Goal: Task Accomplishment & Management: Complete application form

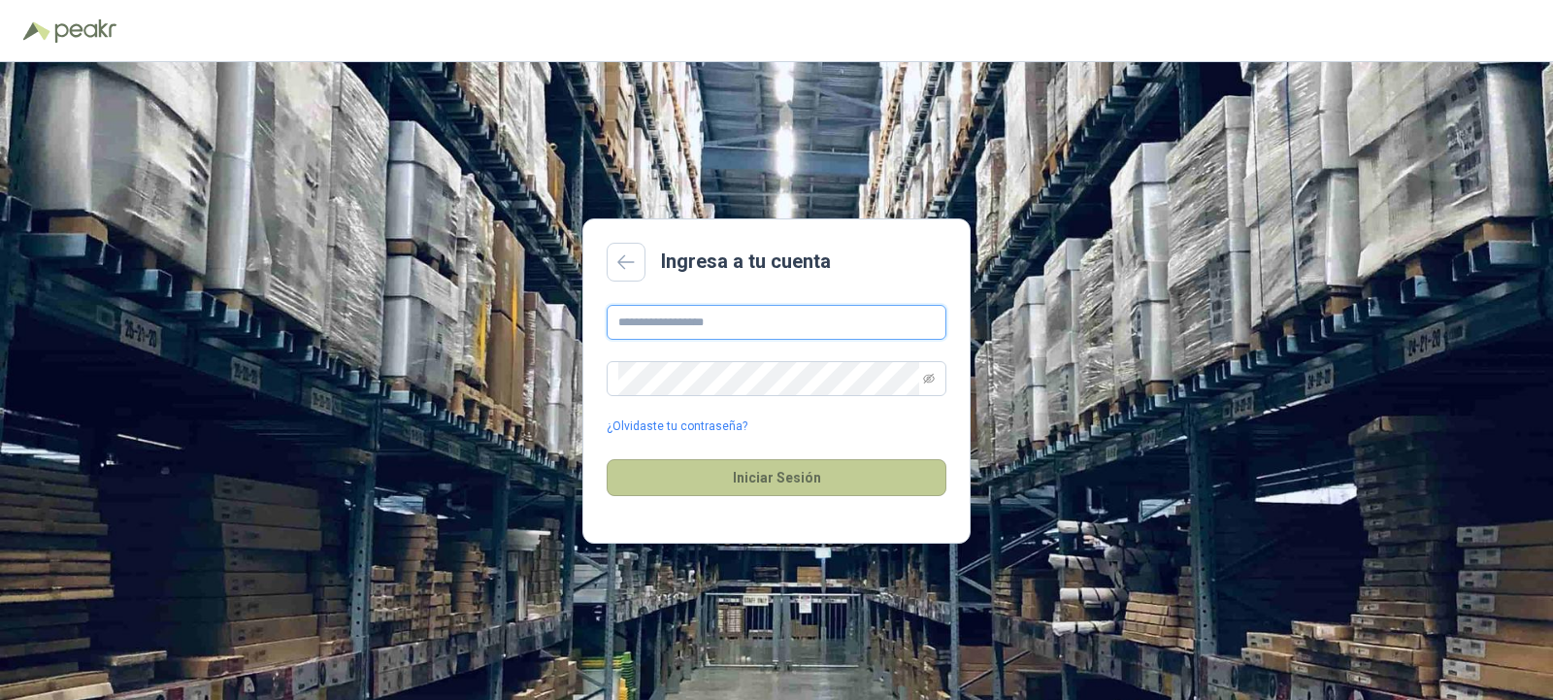
type input "**********"
click at [689, 473] on button "Iniciar Sesión" at bounding box center [777, 477] width 340 height 37
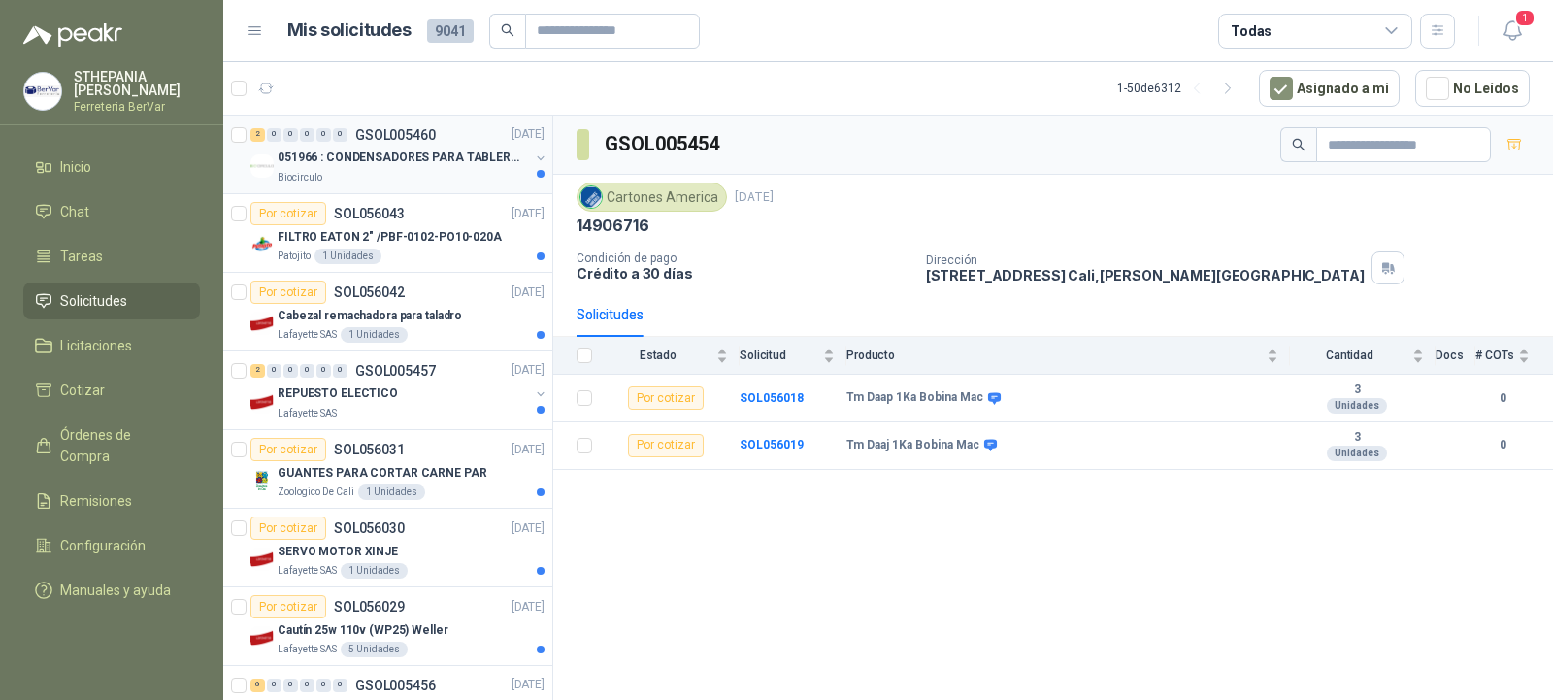
click at [353, 172] on div "Biocirculo" at bounding box center [403, 178] width 251 height 16
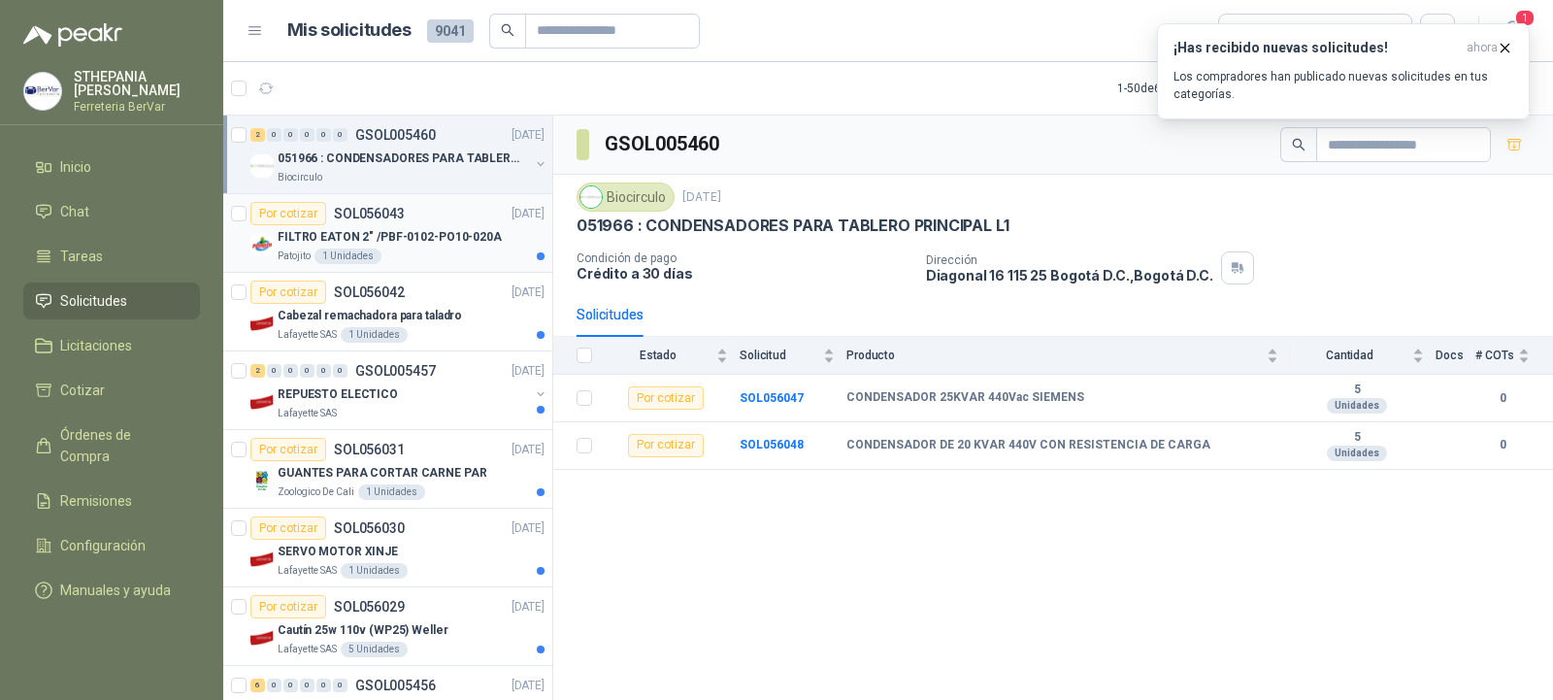
click at [407, 215] on div "Por cotizar SOL056043 [DATE]" at bounding box center [397, 213] width 294 height 23
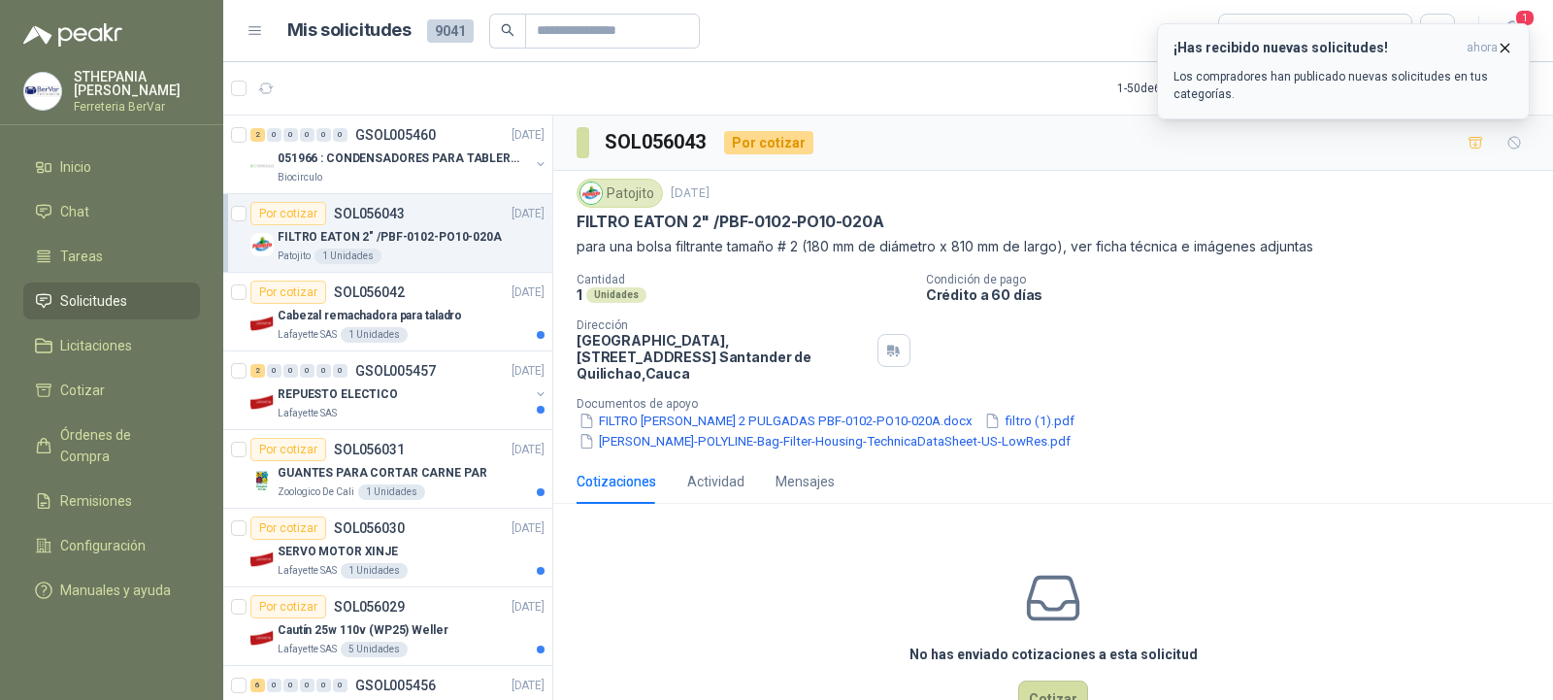
click at [1508, 46] on icon "button" at bounding box center [1505, 48] width 17 height 17
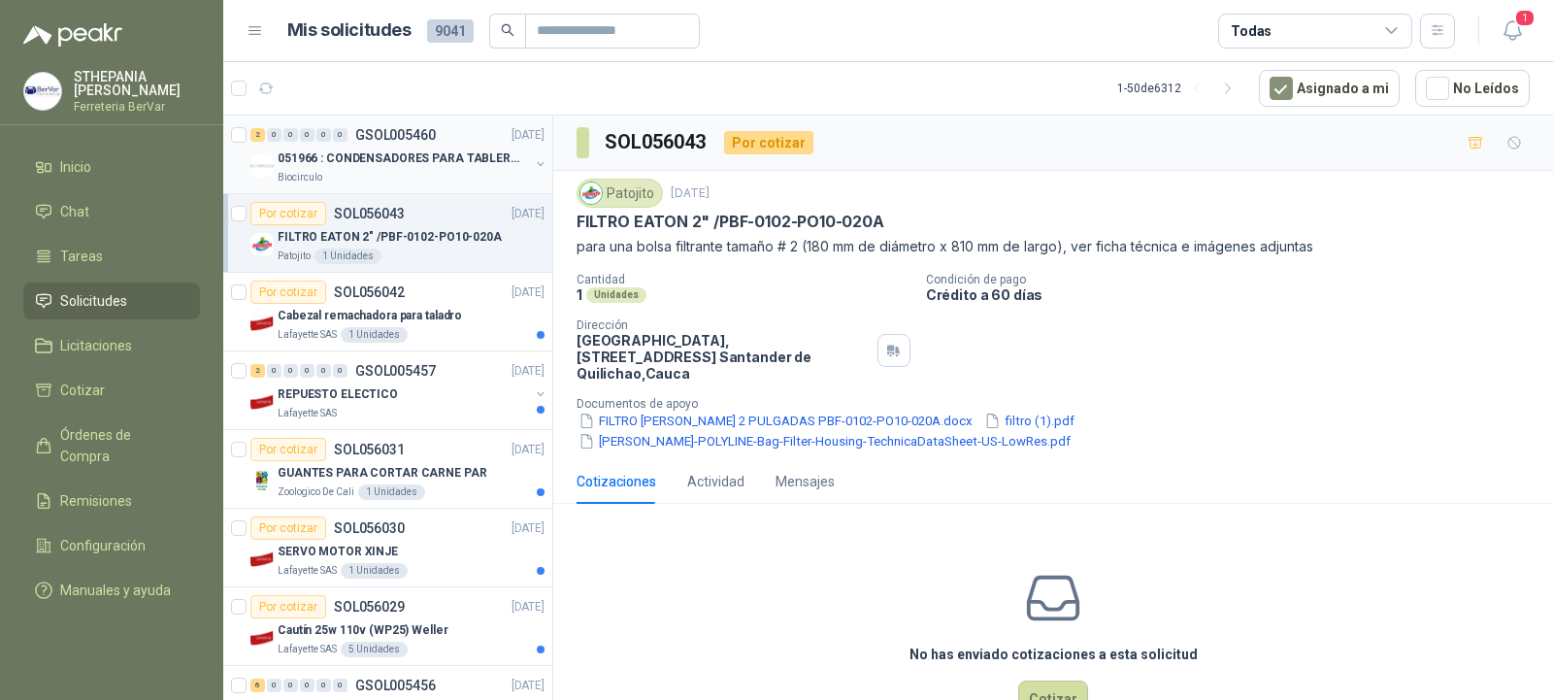
click at [401, 167] on p "051966 : CONDENSADORES PARA TABLERO PRINCIPAL L1" at bounding box center [399, 158] width 242 height 18
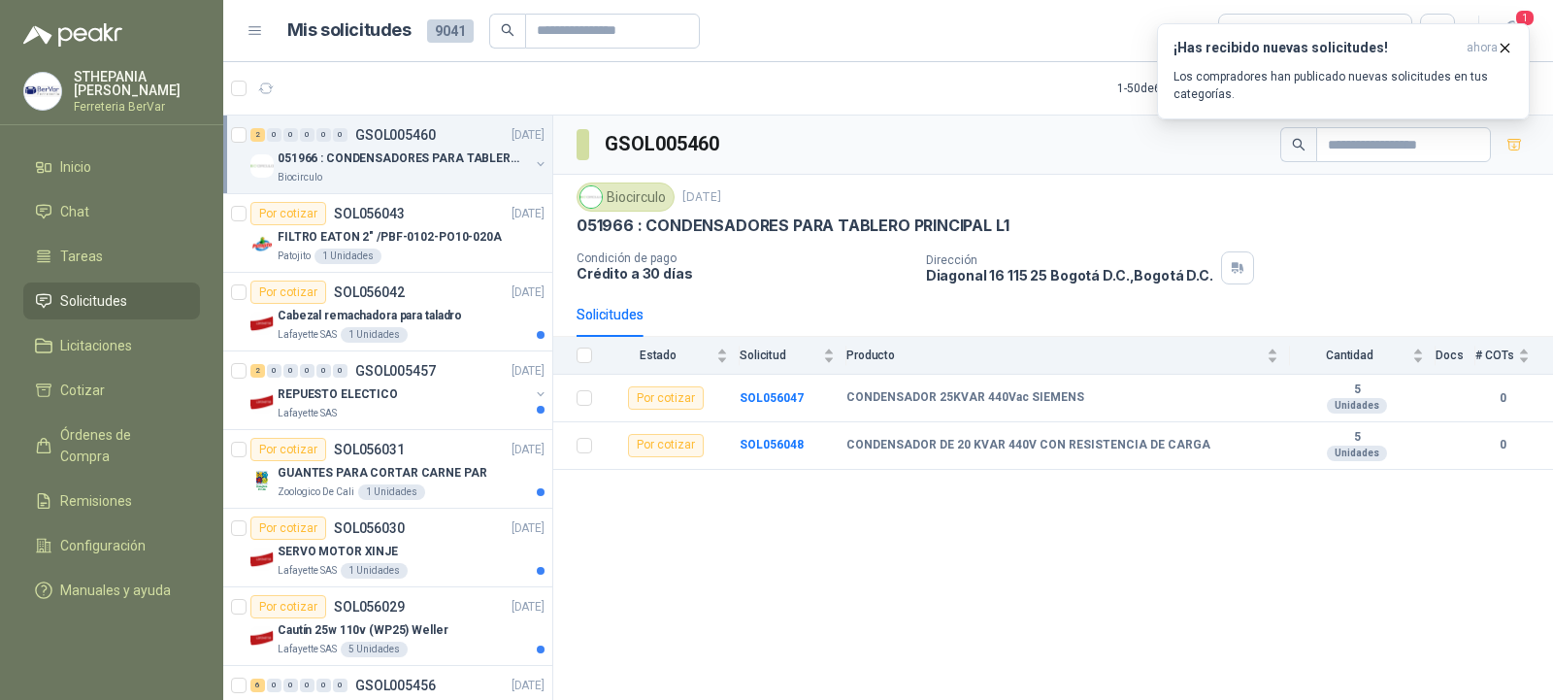
click at [337, 164] on p "051966 : CONDENSADORES PARA TABLERO PRINCIPAL L1" at bounding box center [399, 158] width 242 height 18
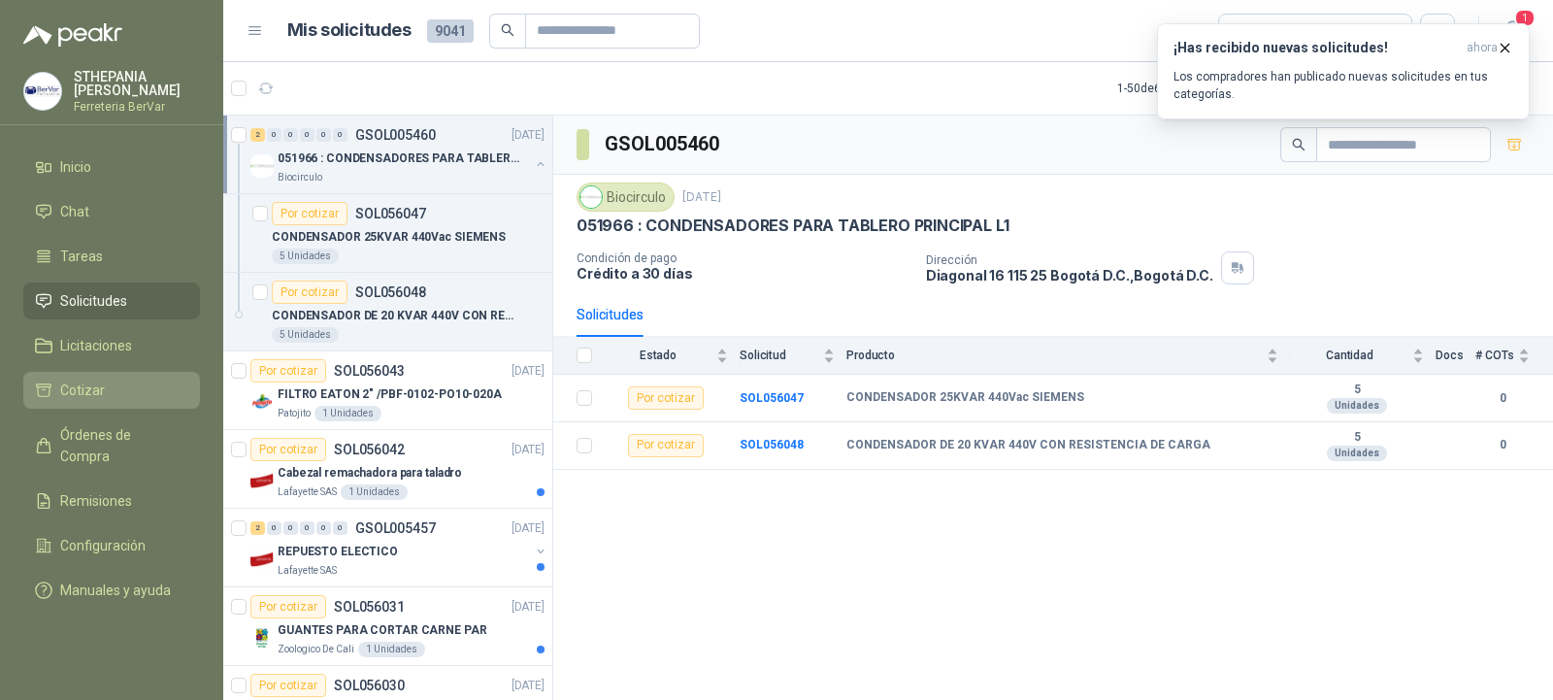
click at [84, 385] on span "Cotizar" at bounding box center [82, 390] width 45 height 21
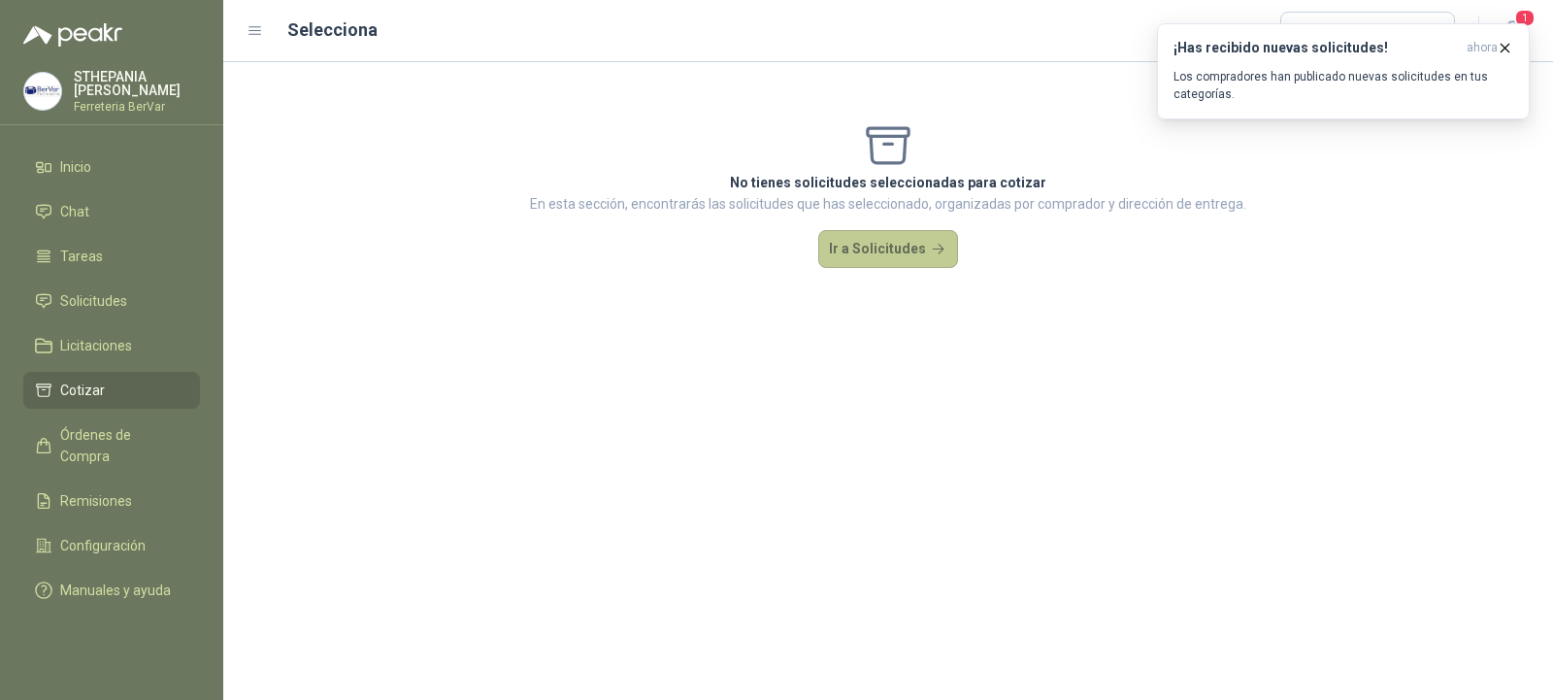
click at [914, 251] on button "Ir a Solicitudes" at bounding box center [888, 249] width 140 height 39
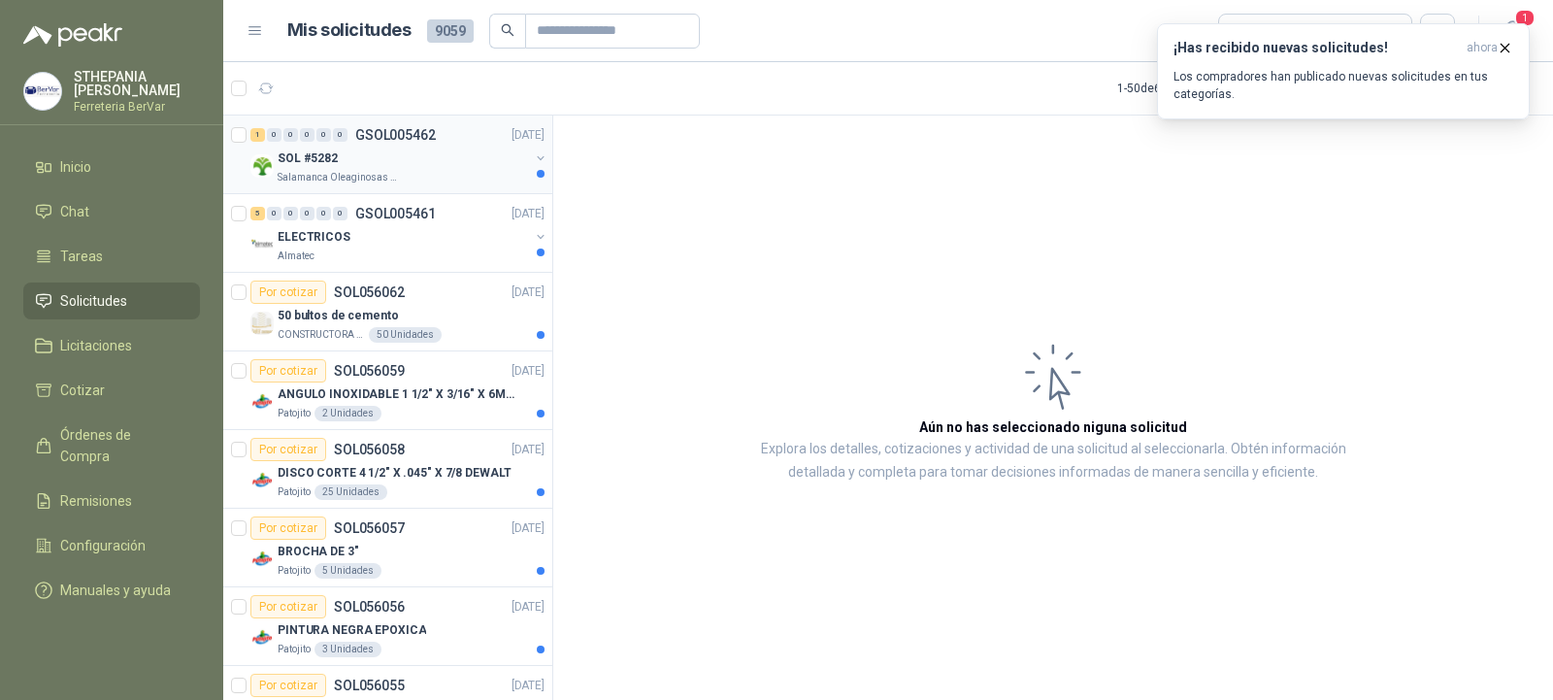
click at [430, 181] on div "Salamanca Oleaginosas SAS" at bounding box center [403, 178] width 251 height 16
click at [1507, 50] on icon "button" at bounding box center [1506, 48] width 8 height 8
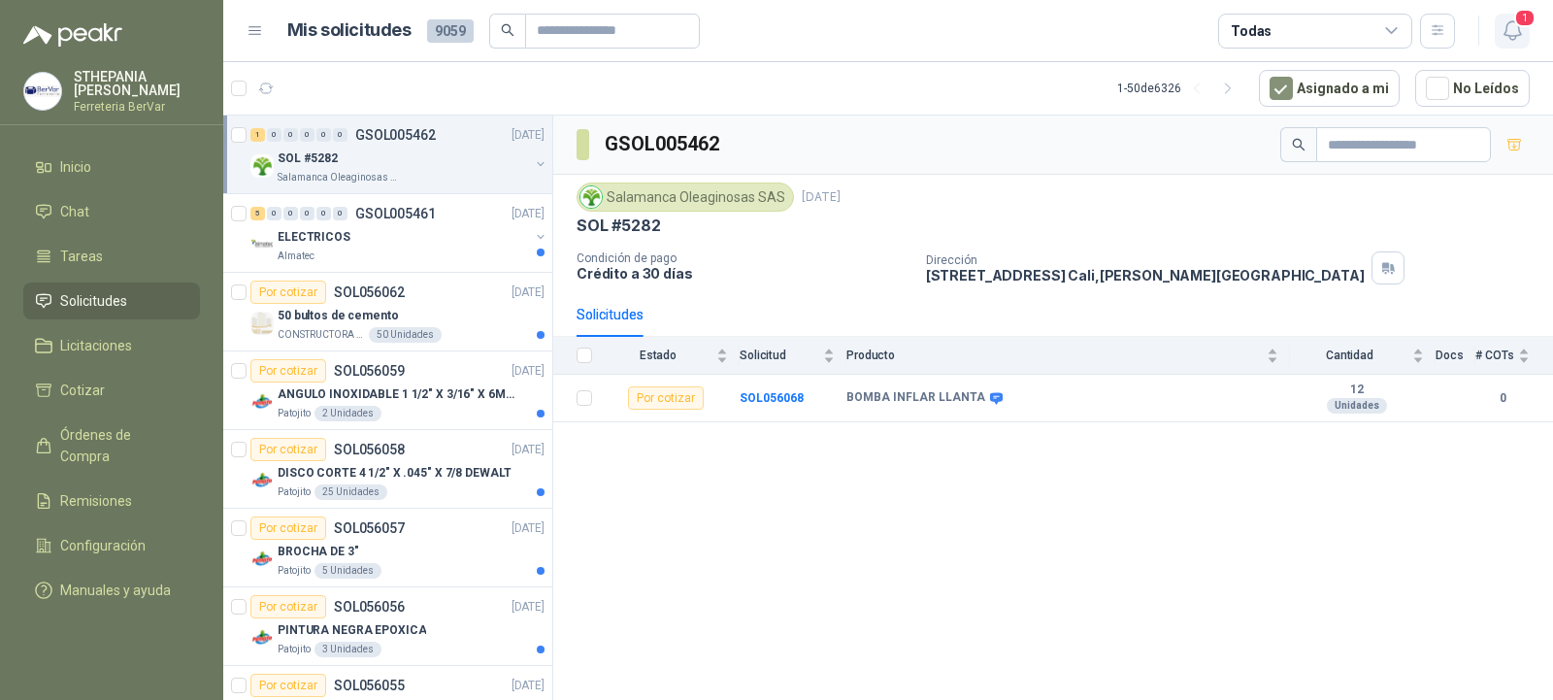
click at [1524, 35] on icon "button" at bounding box center [1513, 30] width 24 height 24
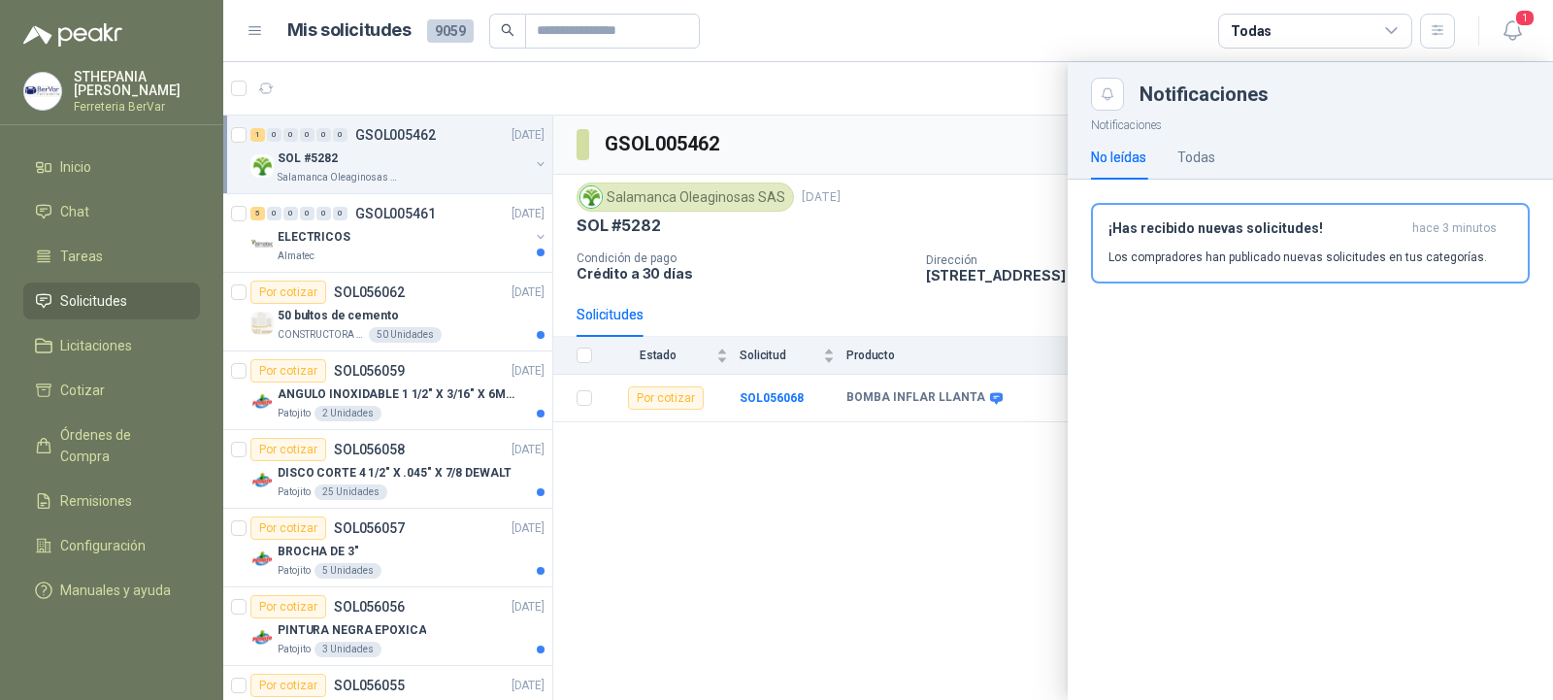
click at [845, 194] on div at bounding box center [888, 381] width 1330 height 638
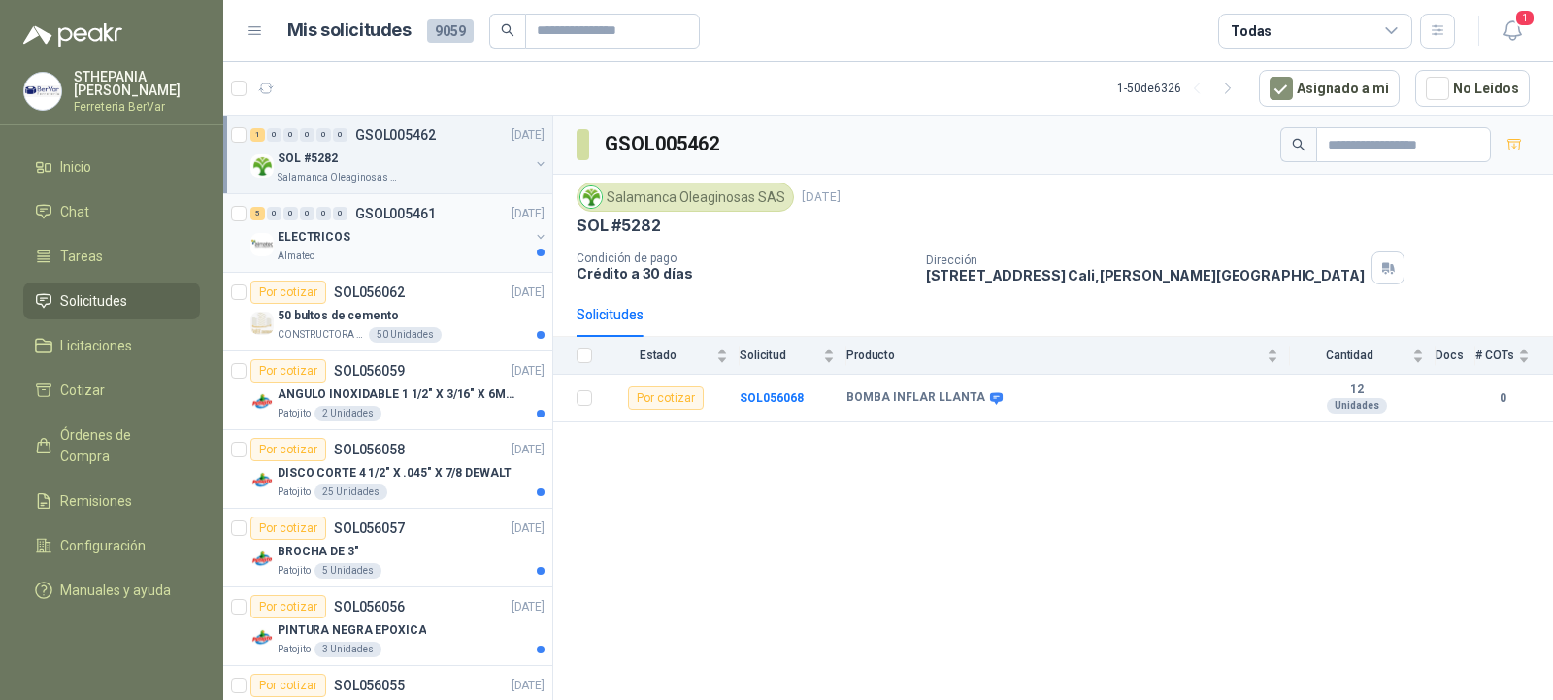
click at [368, 250] on div "Almatec" at bounding box center [403, 256] width 251 height 16
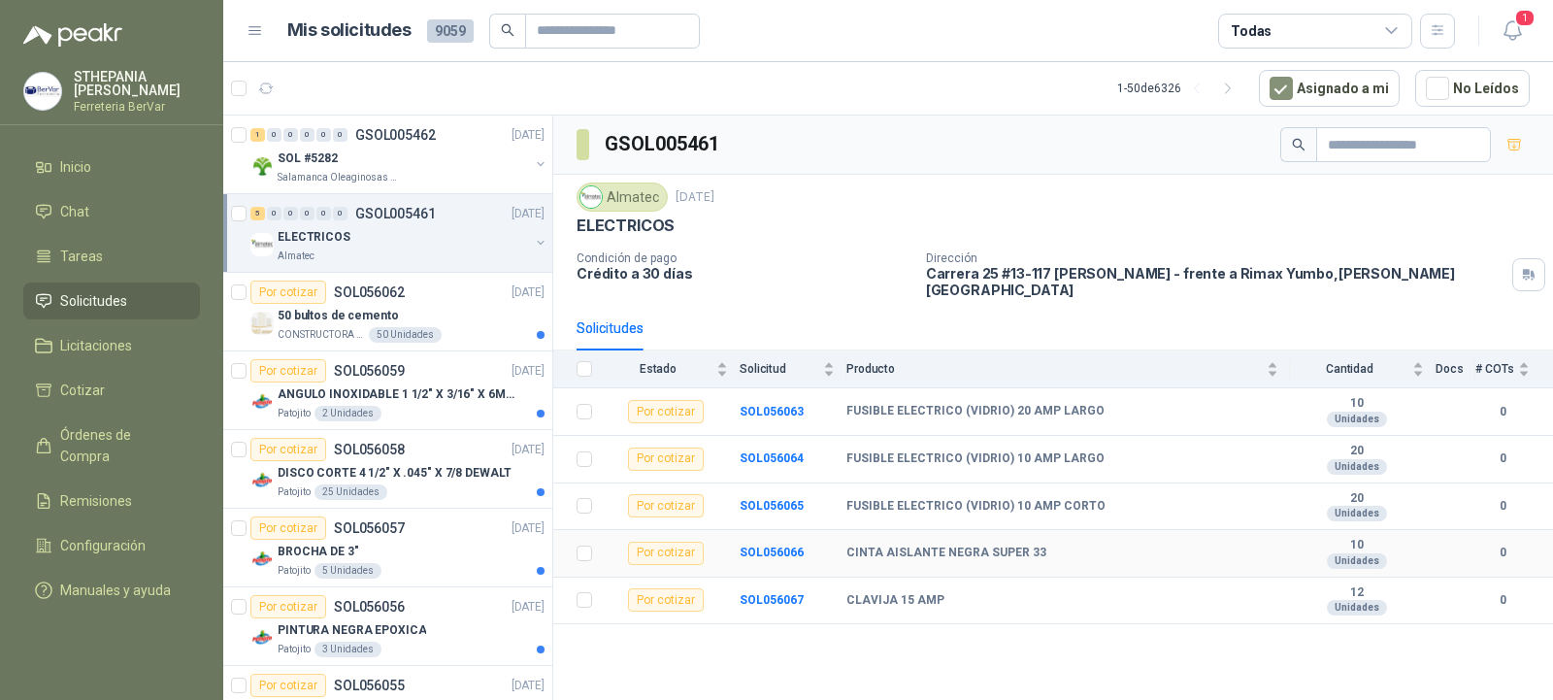
click at [990, 549] on td "CINTA AISLANTE NEGRA SUPER 33" at bounding box center [1068, 554] width 444 height 48
click at [648, 543] on div "Por cotizar" at bounding box center [666, 553] width 76 height 23
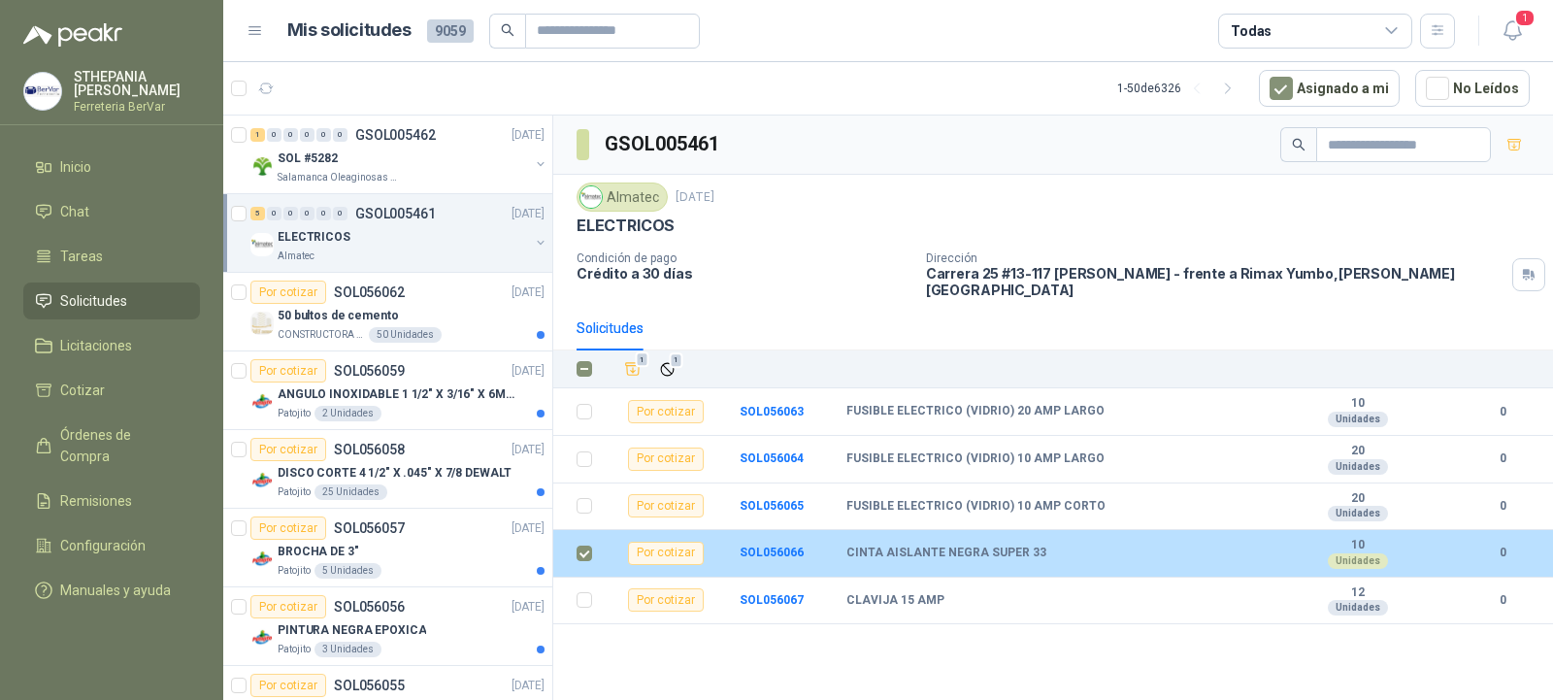
click at [1043, 546] on div "CINTA AISLANTE NEGRA SUPER 33" at bounding box center [1062, 554] width 433 height 16
click at [684, 542] on div "Por cotizar" at bounding box center [666, 553] width 76 height 23
click at [1285, 549] on td "CINTA AISLANTE NEGRA SUPER 33" at bounding box center [1068, 554] width 445 height 48
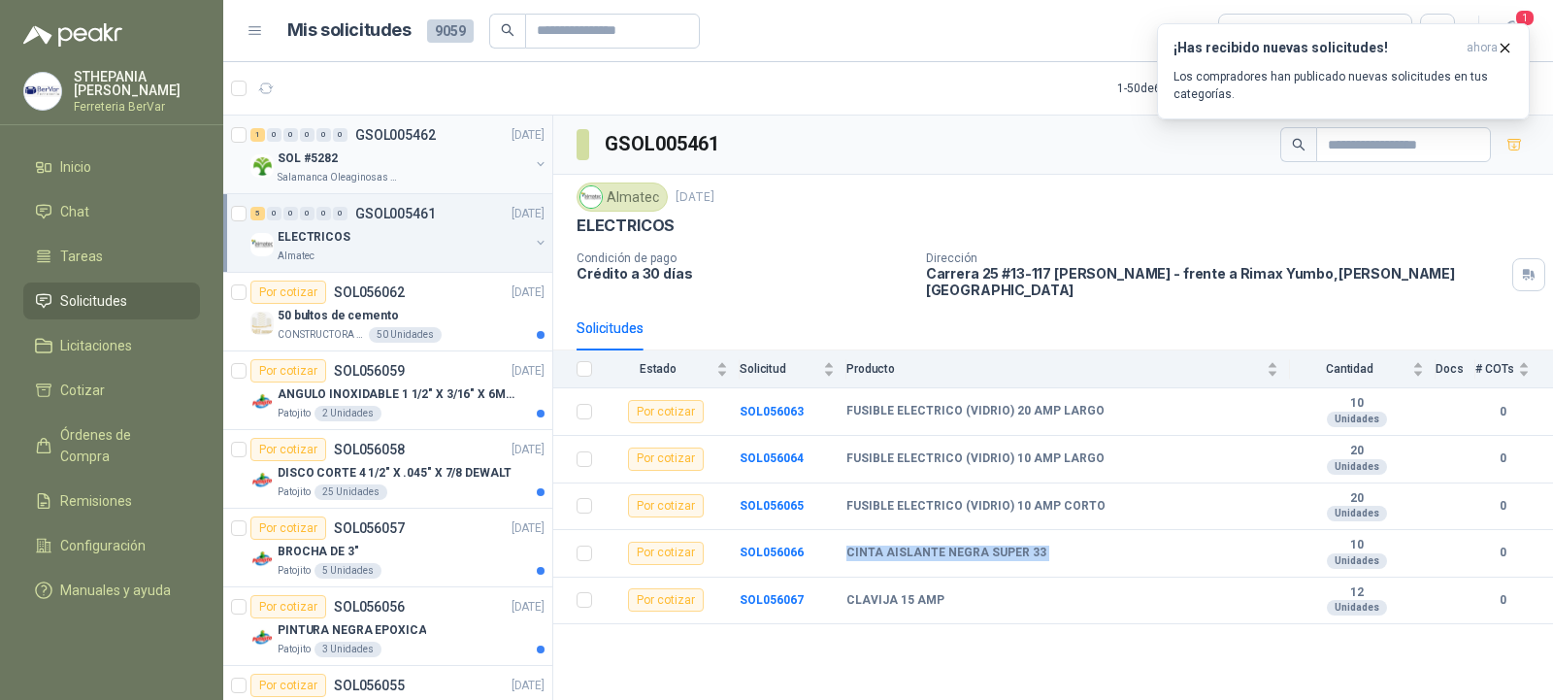
click at [414, 162] on div "SOL #5282" at bounding box center [403, 158] width 251 height 23
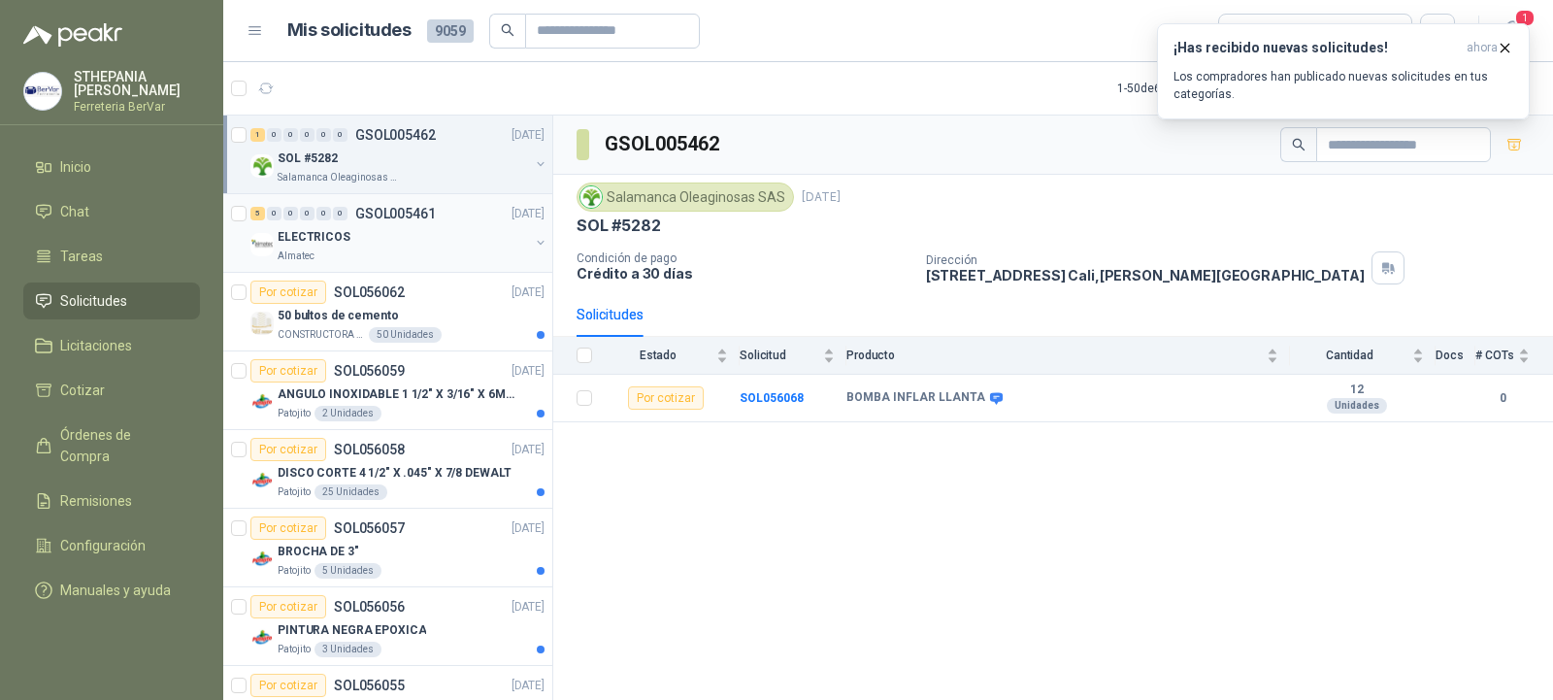
click at [413, 236] on div "ELECTRICOS" at bounding box center [403, 236] width 251 height 23
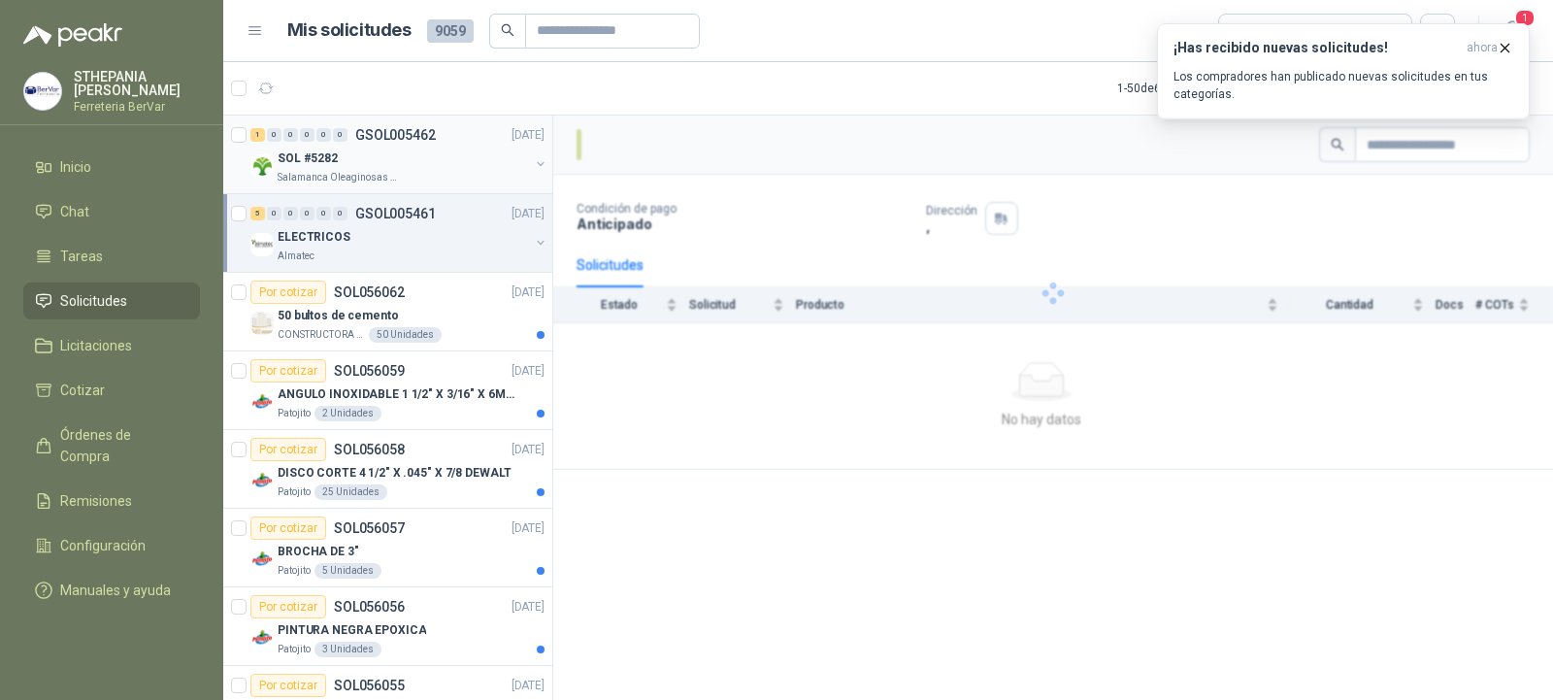
click at [432, 146] on div "1 0 0 0 0 0 GSOL005462 [DATE]" at bounding box center [399, 134] width 298 height 23
click at [411, 233] on div "ELECTRICOS" at bounding box center [403, 236] width 251 height 23
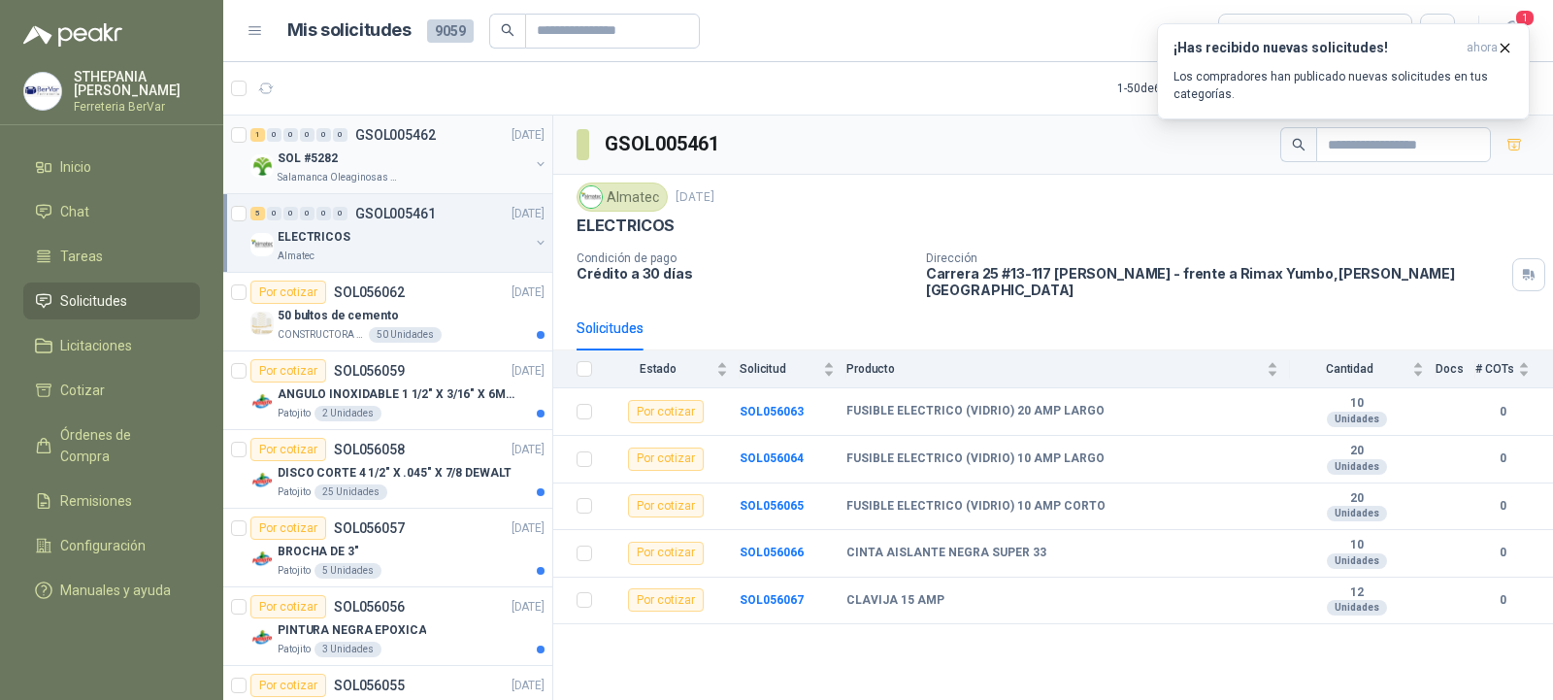
click at [407, 178] on div "Salamanca Oleaginosas SAS" at bounding box center [403, 178] width 251 height 16
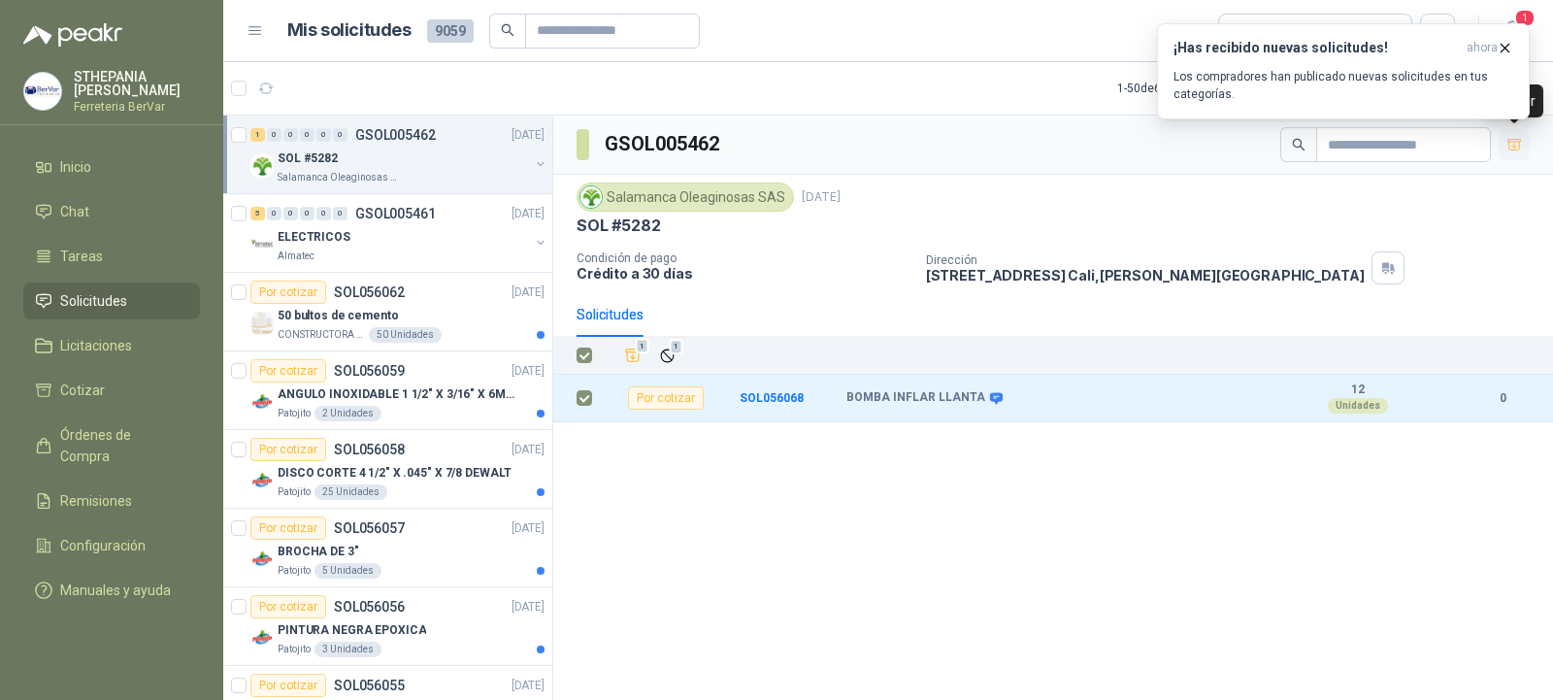
click at [1514, 152] on icon "button" at bounding box center [1515, 145] width 17 height 17
click at [139, 390] on li "Cotizar 1" at bounding box center [111, 390] width 153 height 21
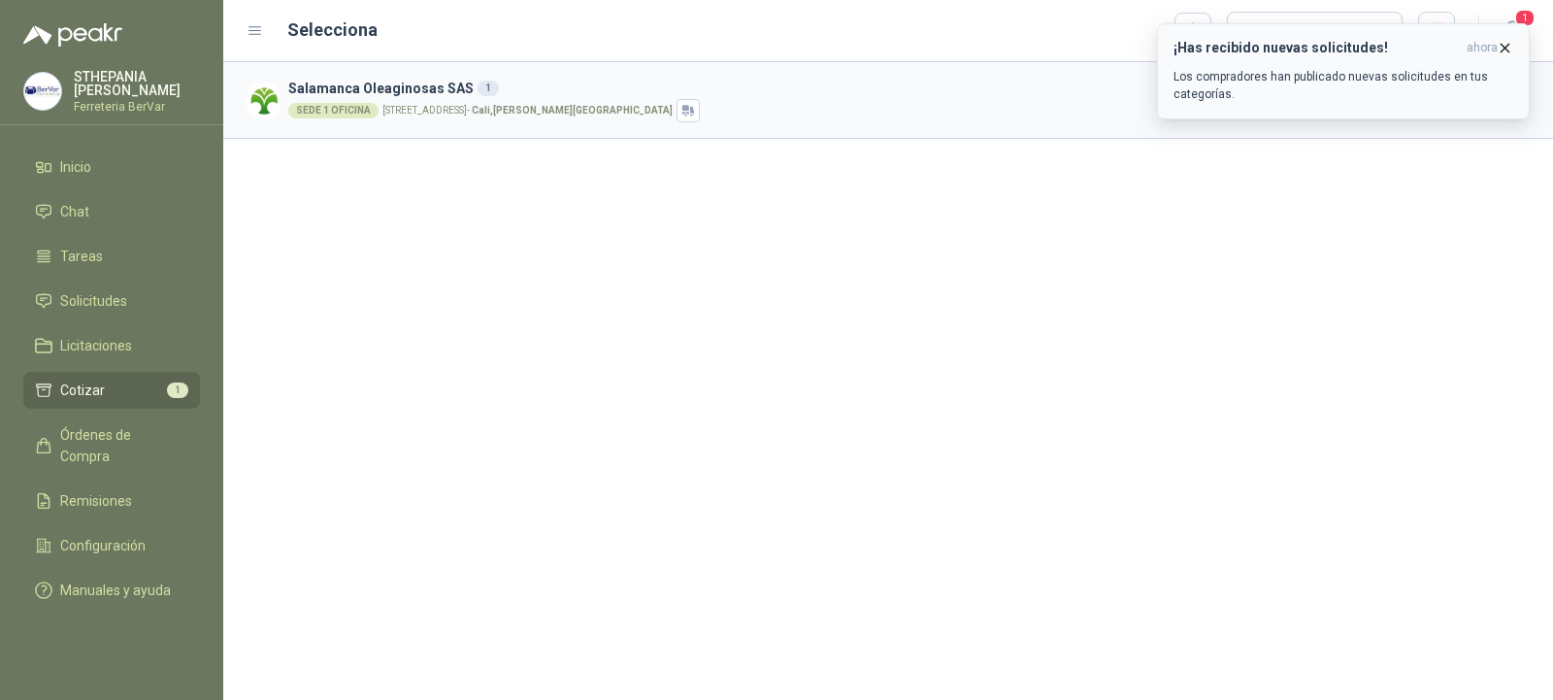
click at [1507, 52] on icon "button" at bounding box center [1505, 48] width 17 height 17
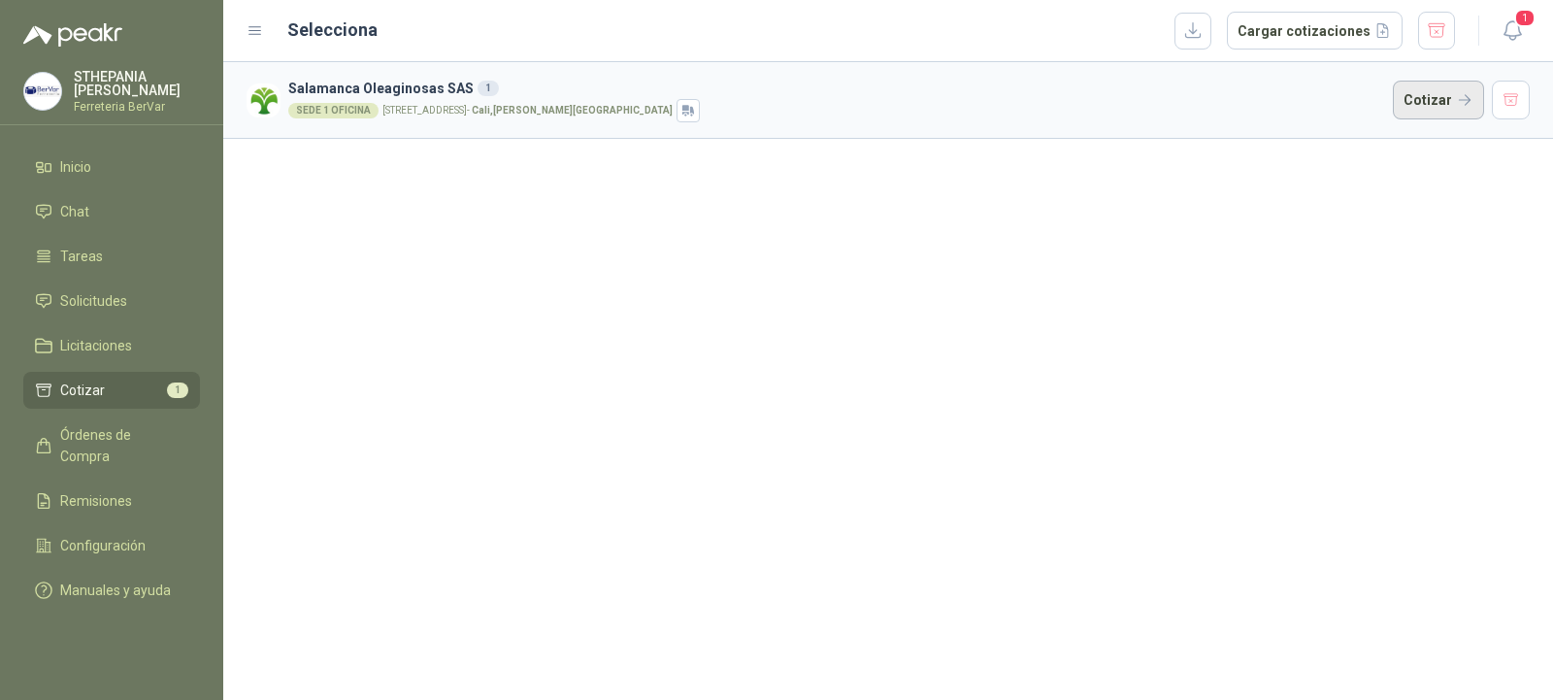
click at [1431, 112] on button "Cotizar" at bounding box center [1438, 100] width 91 height 39
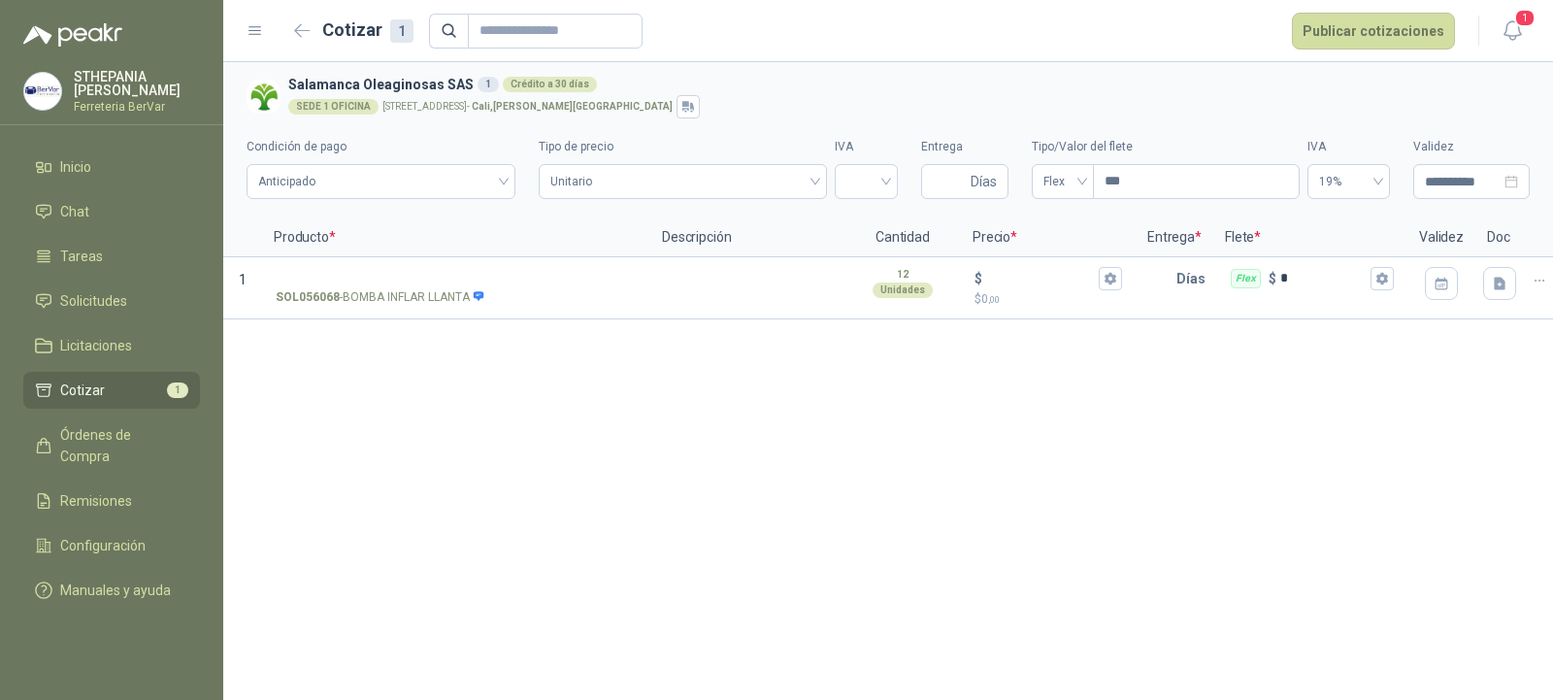
click at [70, 382] on span "Cotizar" at bounding box center [82, 390] width 45 height 21
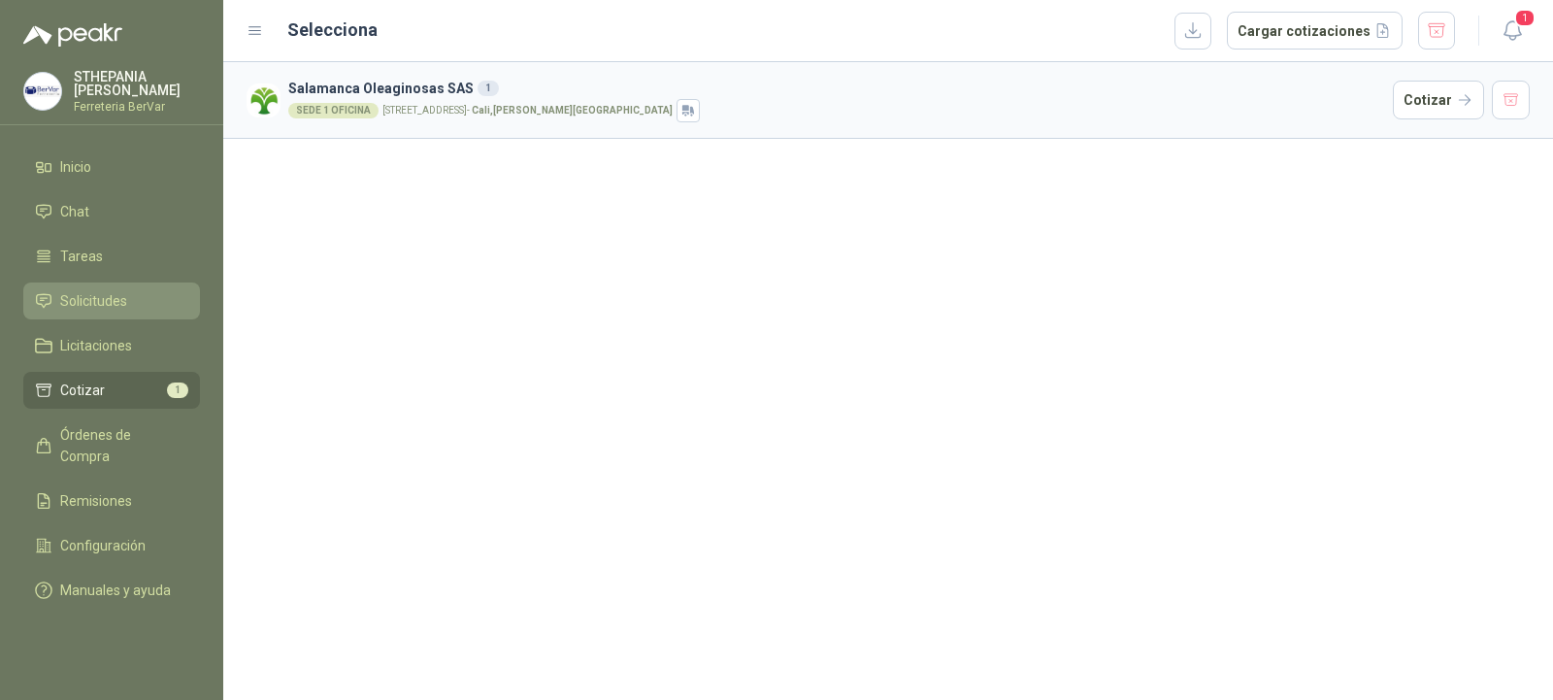
click at [113, 291] on span "Solicitudes" at bounding box center [93, 300] width 67 height 21
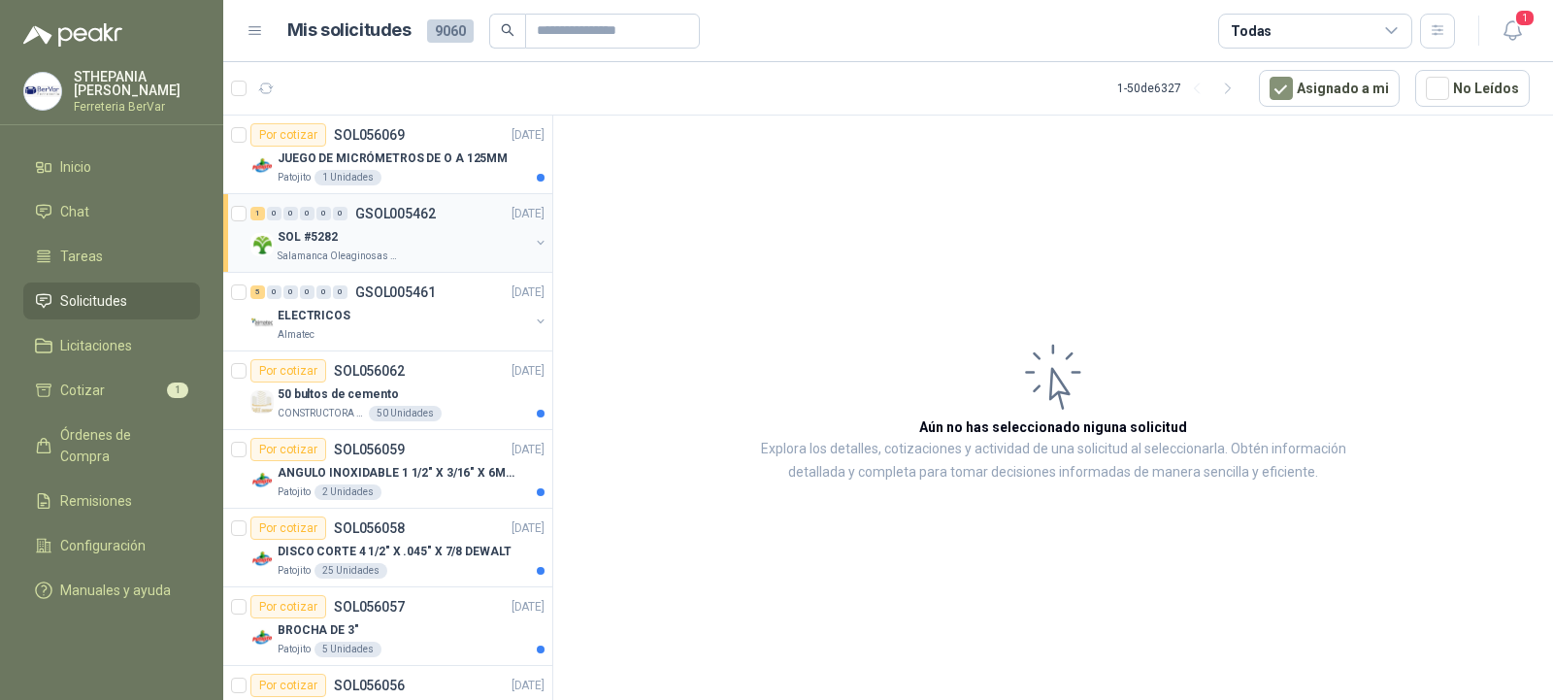
click at [358, 248] on div "SOL #5282" at bounding box center [403, 236] width 251 height 23
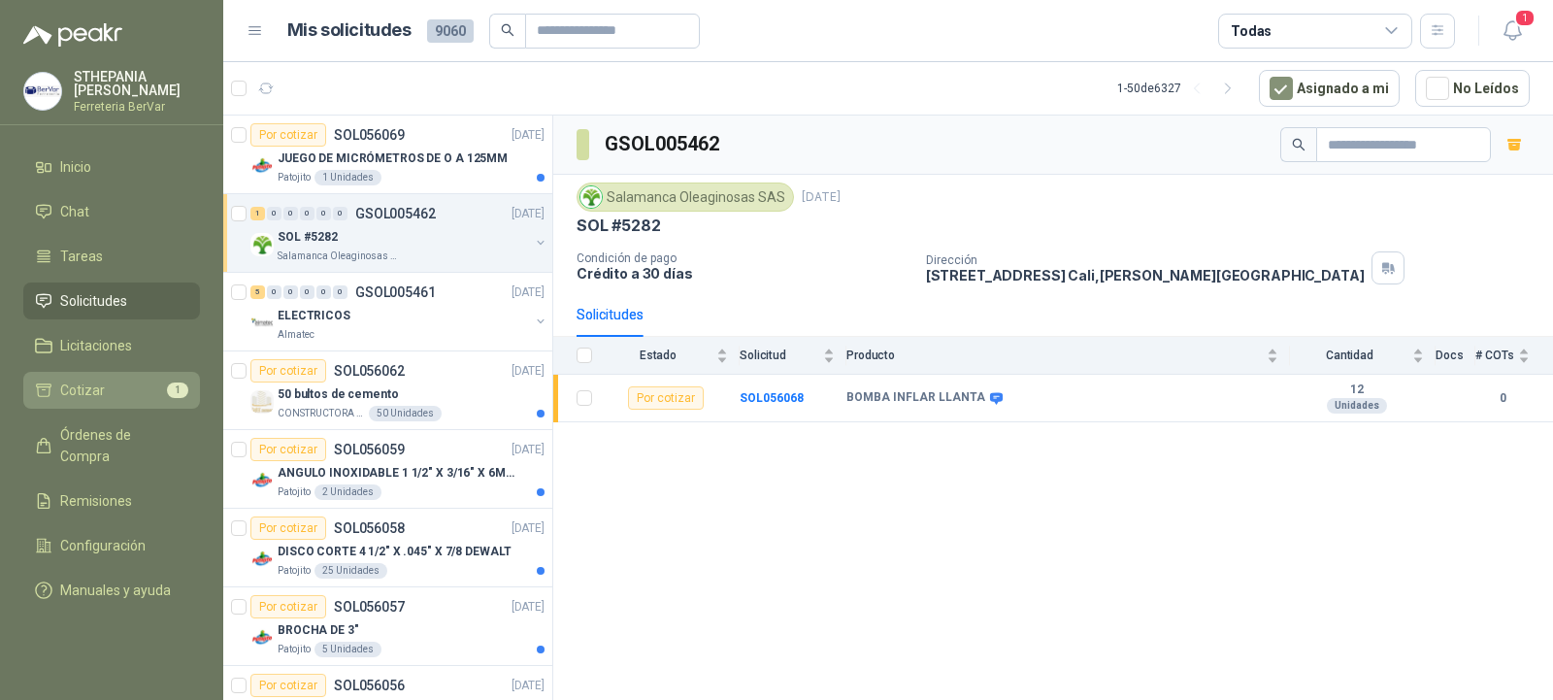
click at [49, 385] on icon at bounding box center [43, 389] width 17 height 17
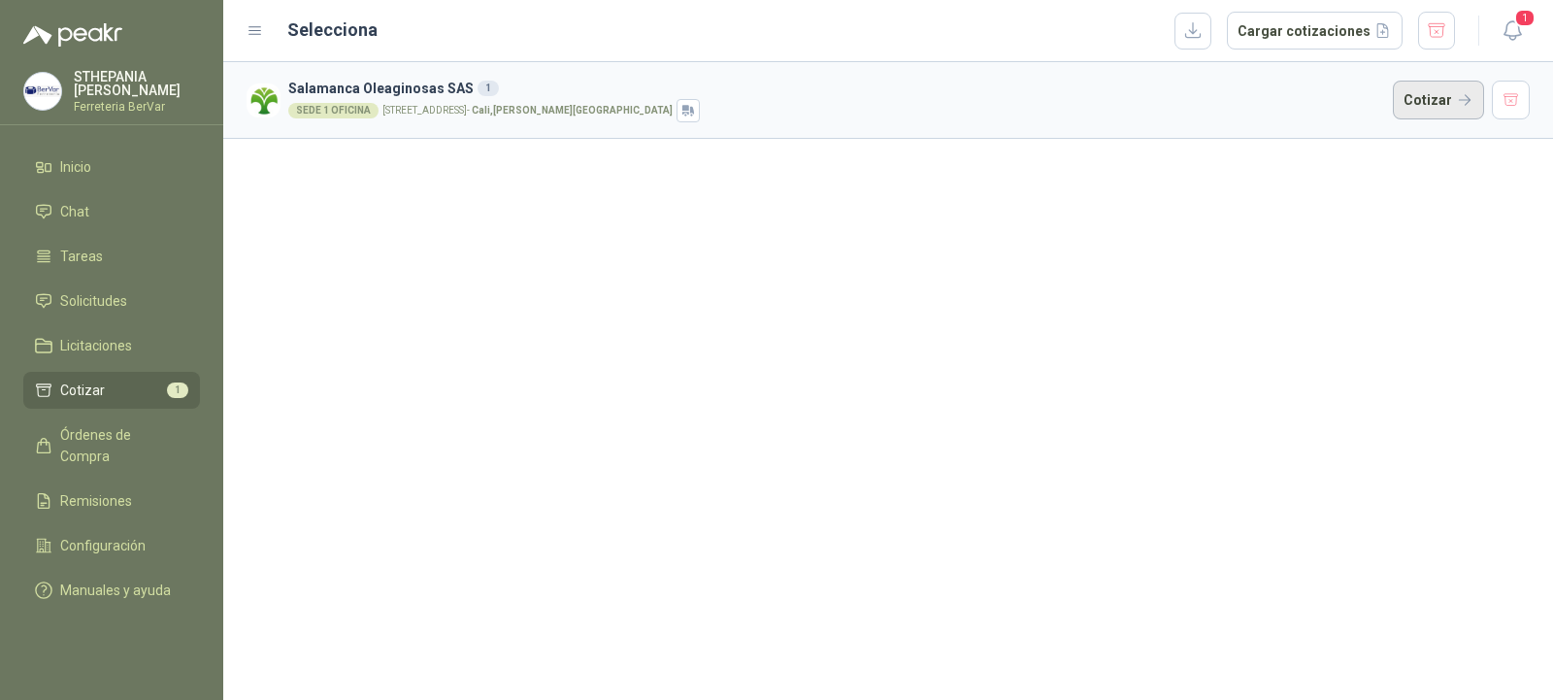
click at [1442, 87] on button "Cotizar" at bounding box center [1438, 100] width 91 height 39
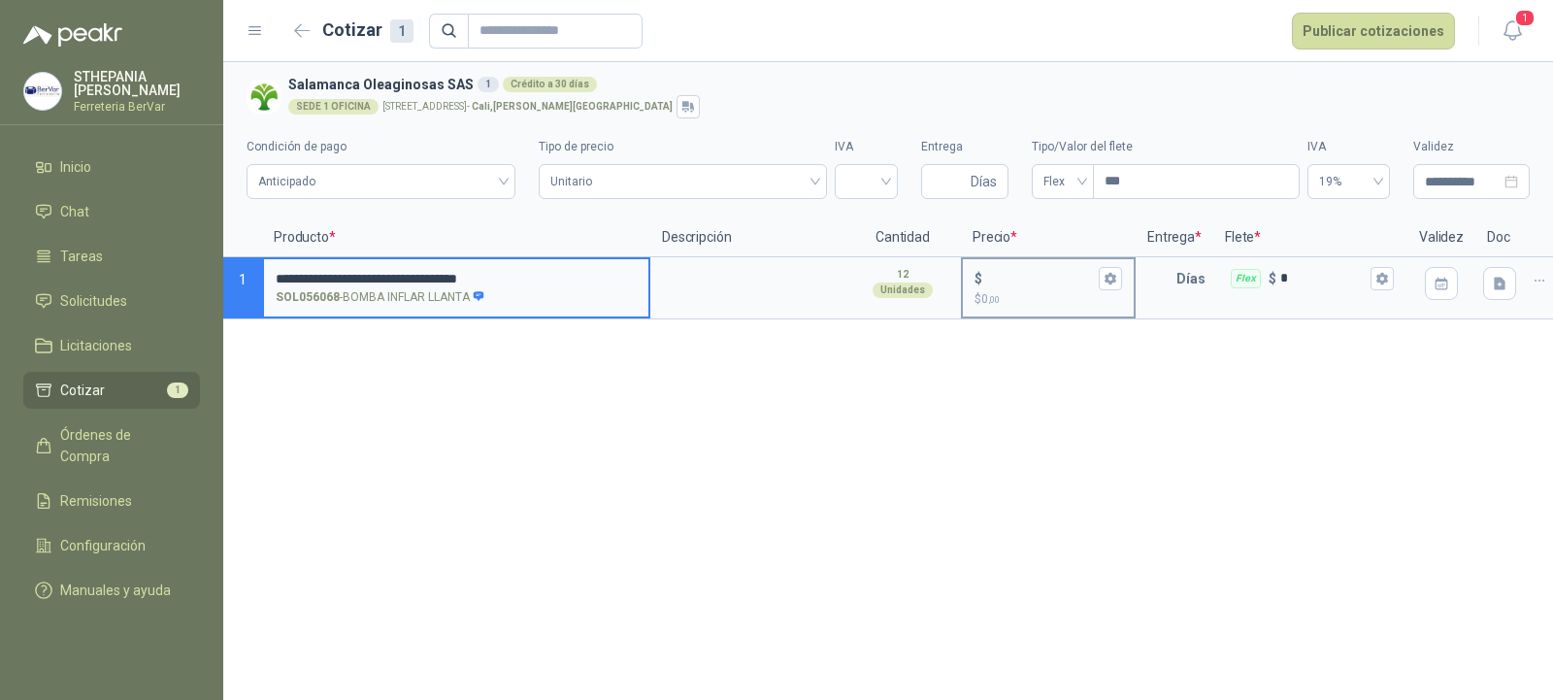
click at [997, 281] on input "$ $ 0 ,00" at bounding box center [1040, 278] width 109 height 15
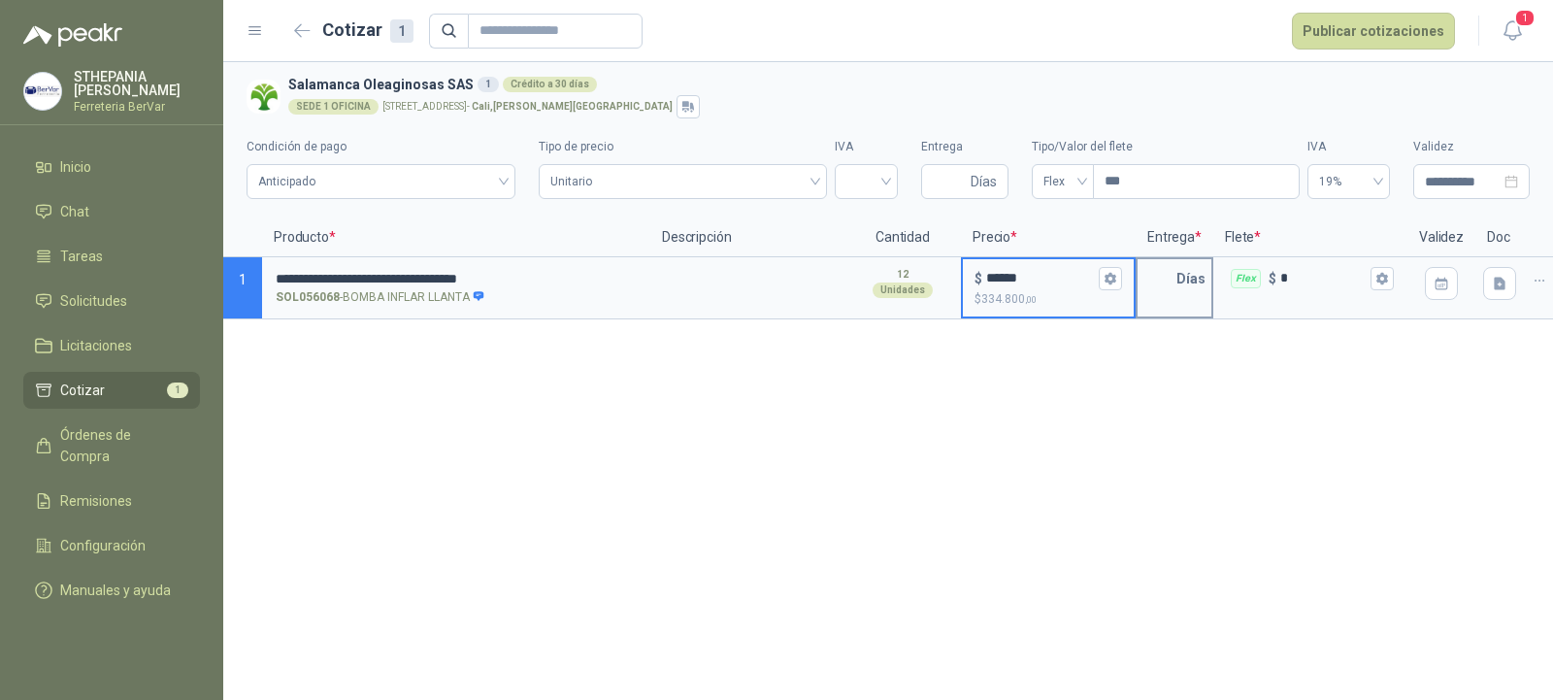
type input "******"
click at [1146, 294] on input "text" at bounding box center [1157, 278] width 39 height 39
type input "*"
click at [1149, 398] on div "**********" at bounding box center [888, 381] width 1330 height 638
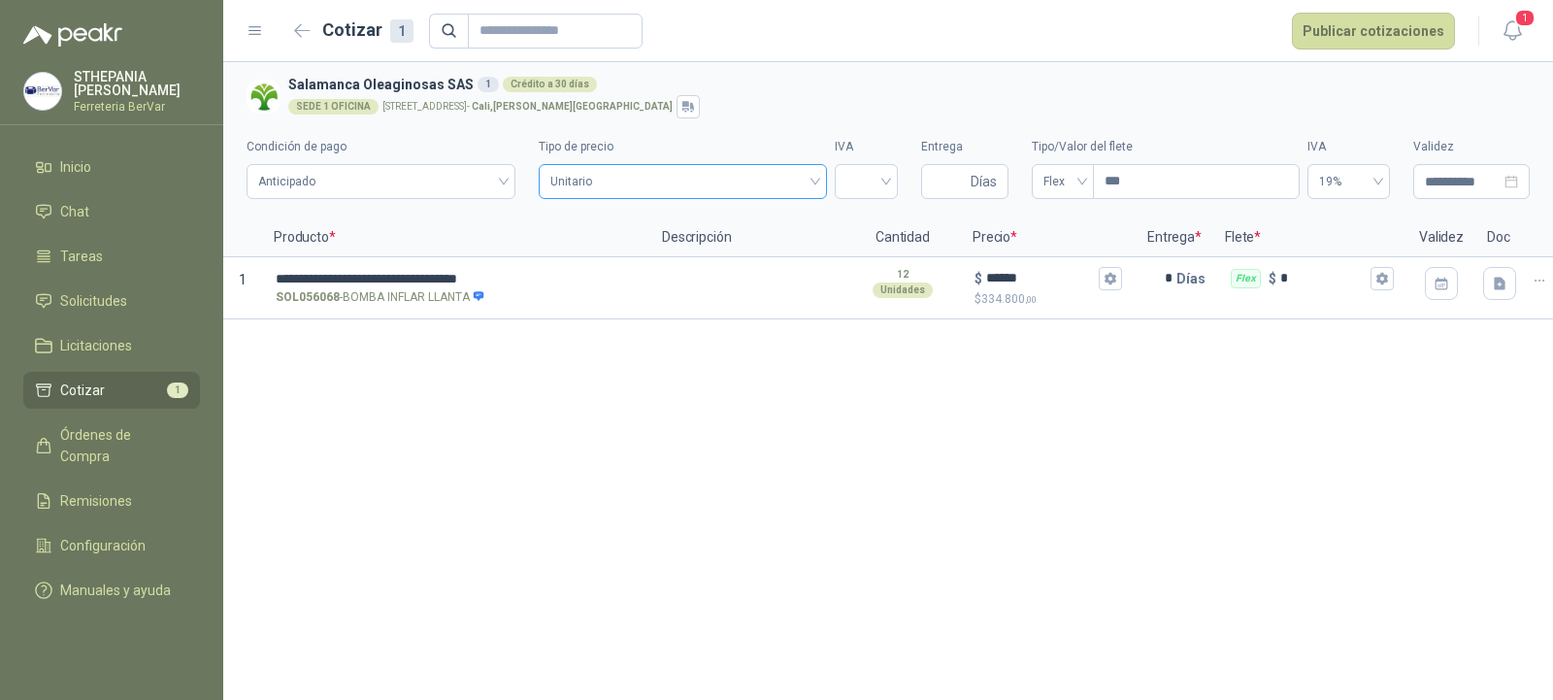
click at [780, 176] on span "Unitario" at bounding box center [682, 181] width 264 height 29
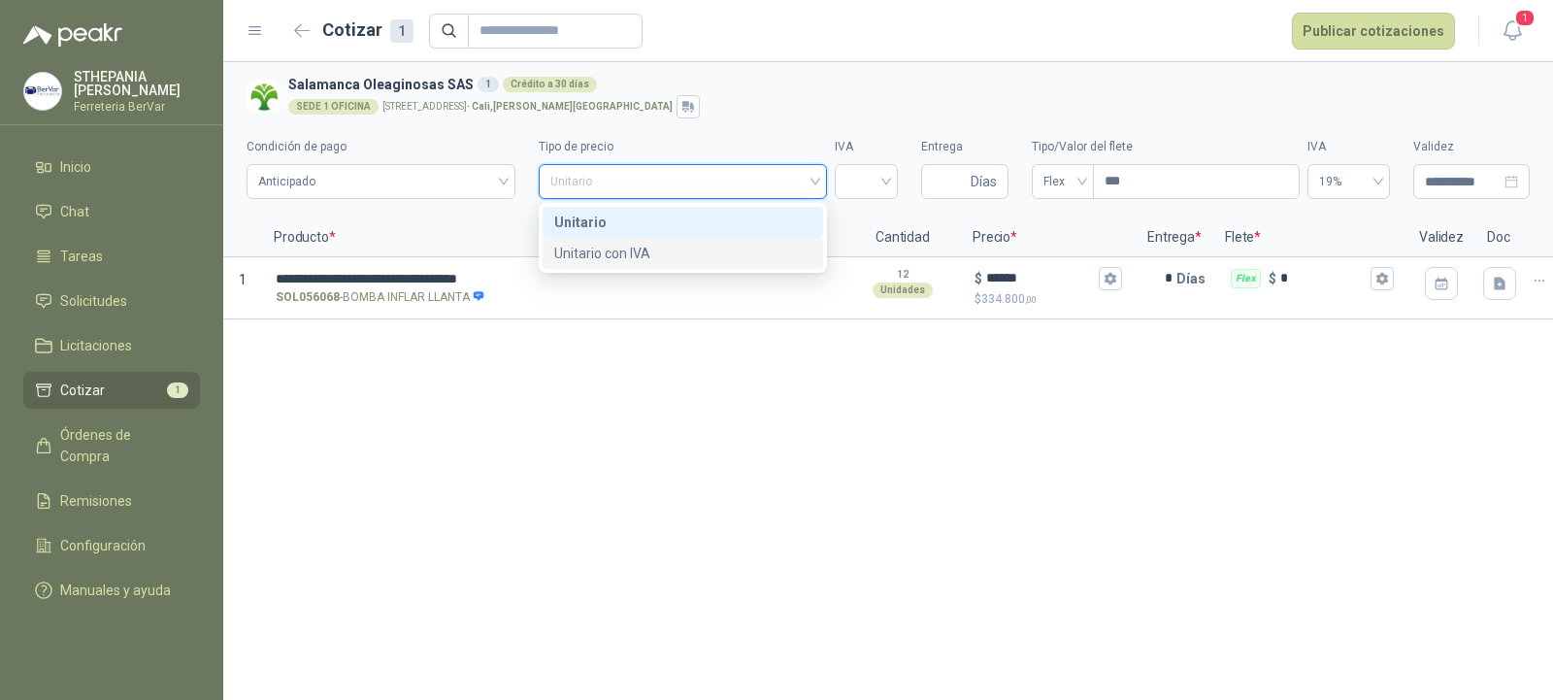
click at [757, 249] on div "Unitario con IVA" at bounding box center [682, 253] width 256 height 21
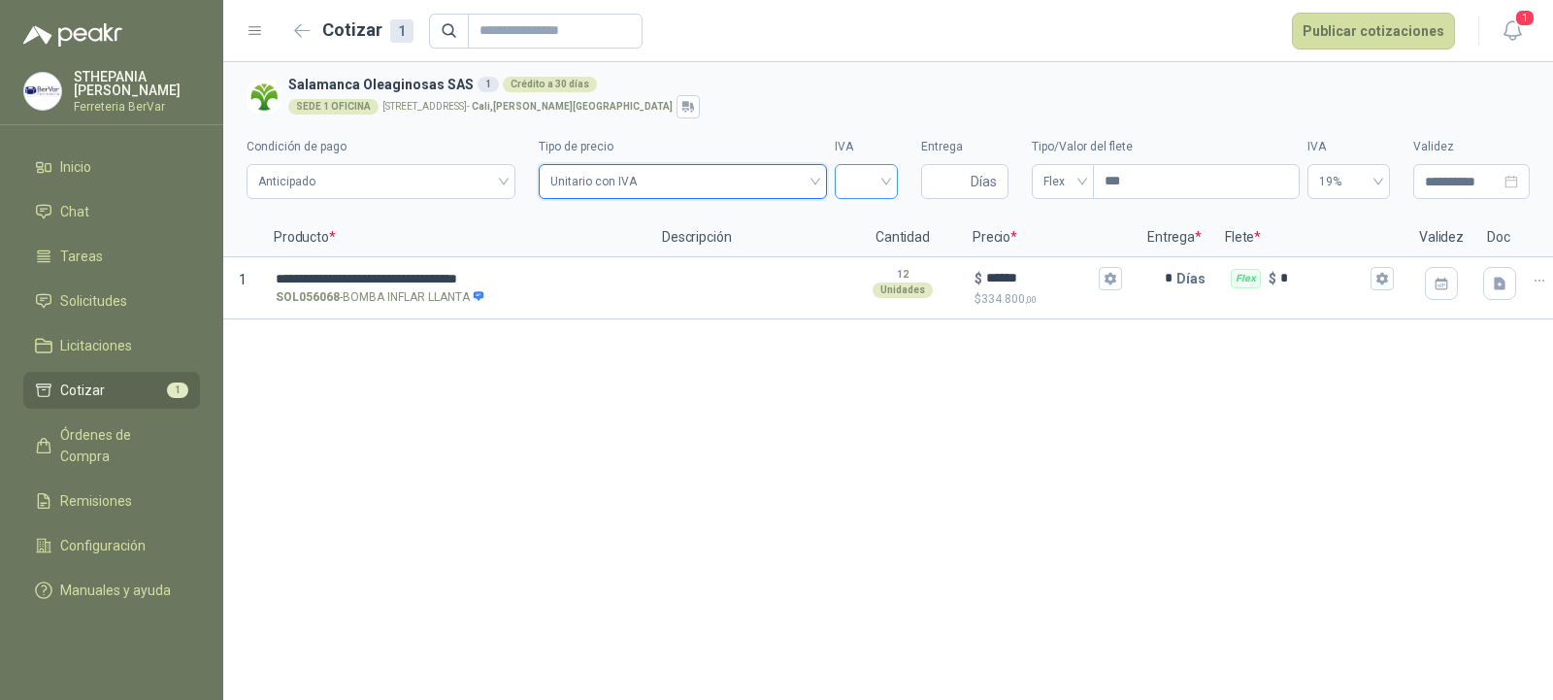
click at [852, 181] on input "search" at bounding box center [866, 179] width 40 height 29
click at [873, 226] on div "19%" at bounding box center [866, 222] width 32 height 21
click at [1124, 181] on input "***" at bounding box center [1196, 181] width 205 height 33
type input "*"
type input "***"
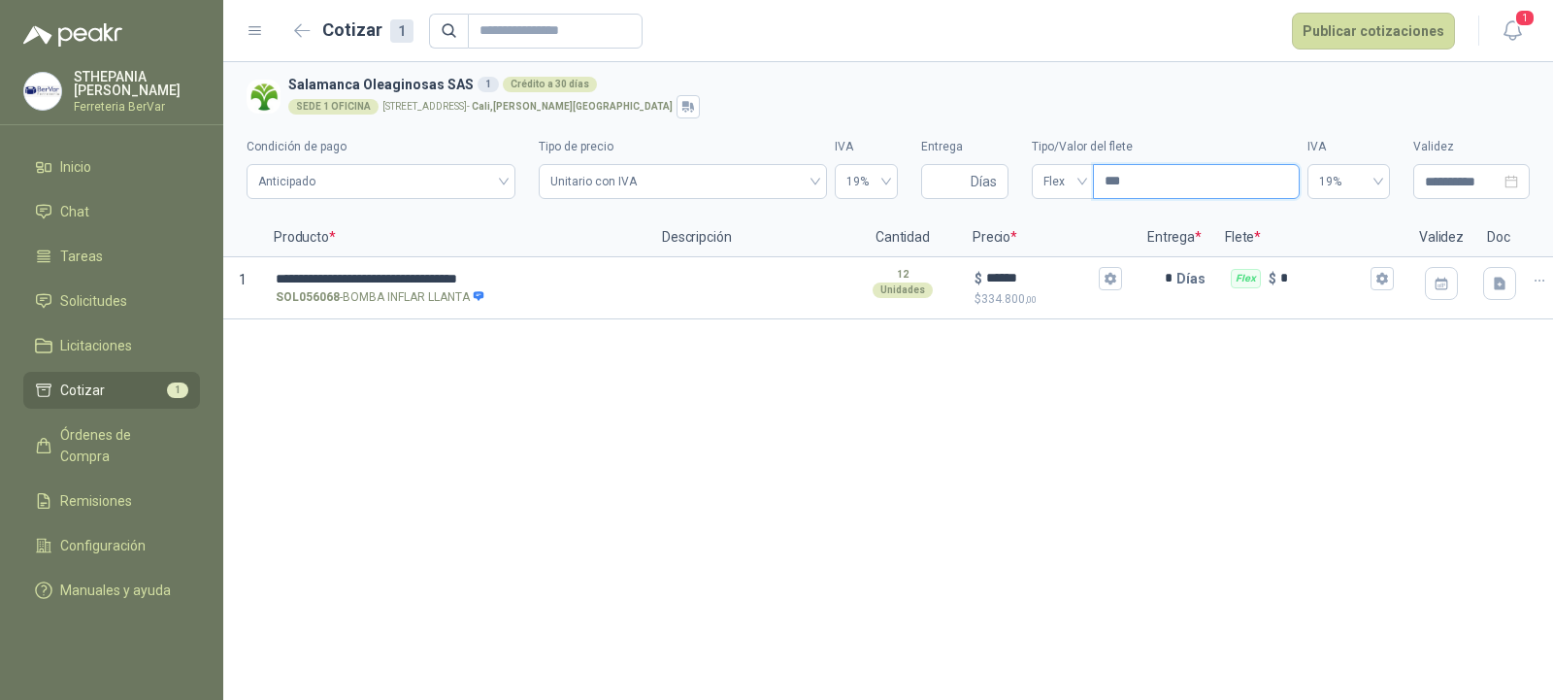
type input "****"
type input "***"
type input "*"
type input "***"
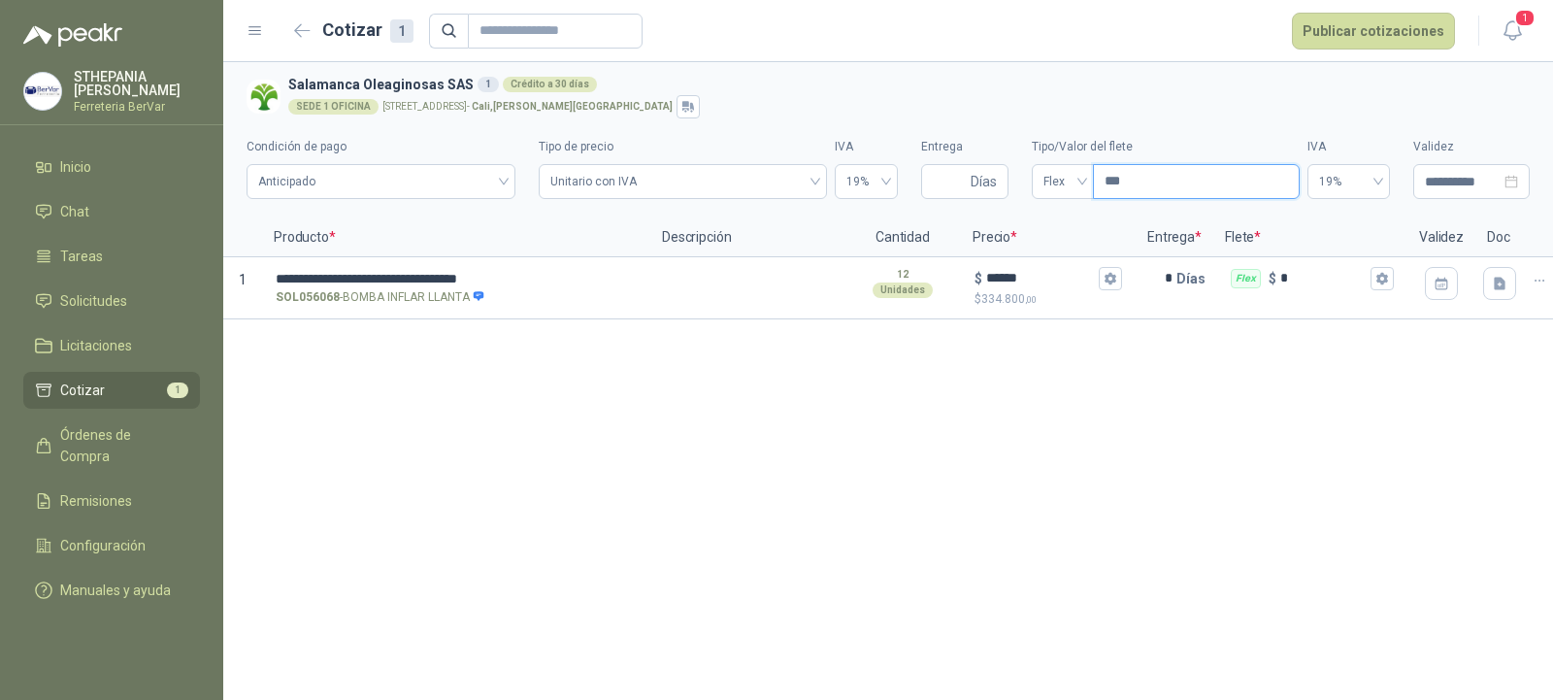
type input "****"
type input "*****"
type input "*******"
type input "********"
type input "*********"
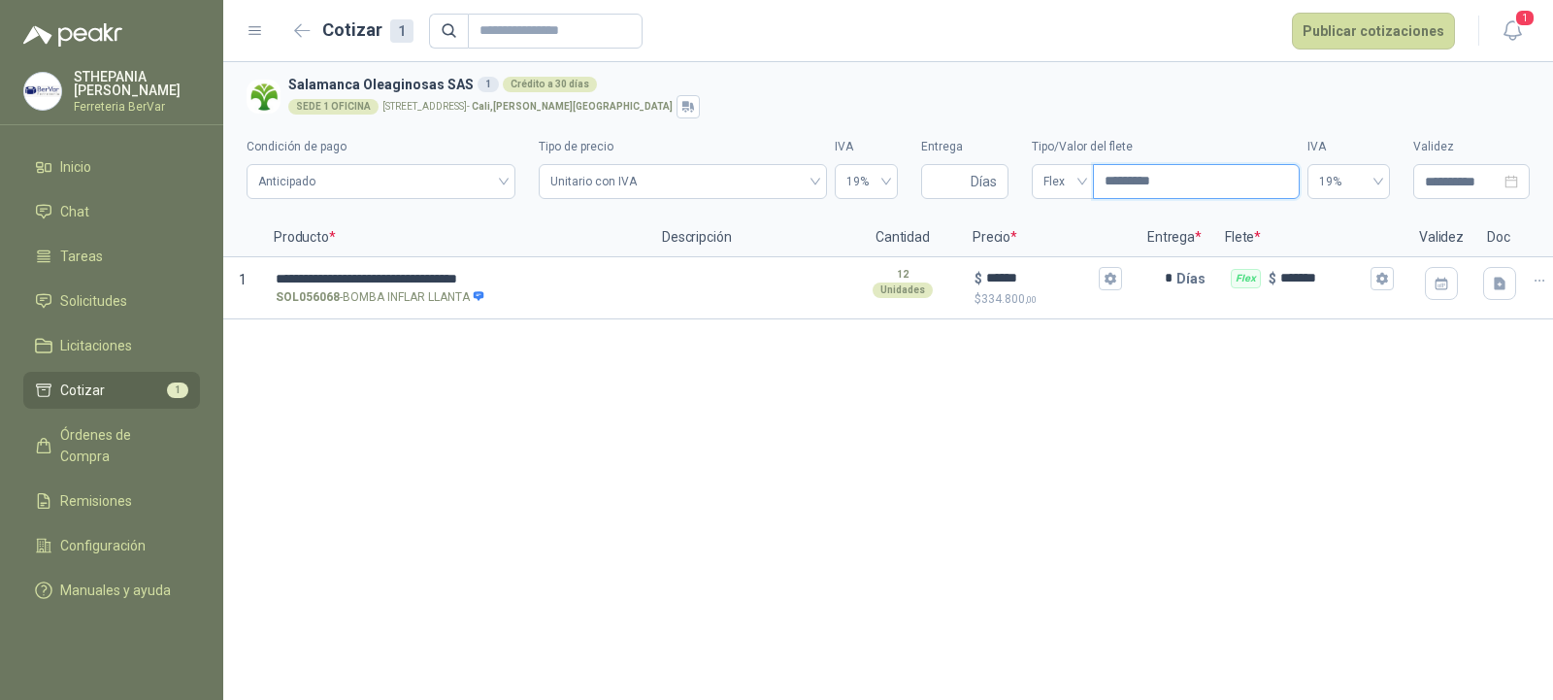
type input "********"
click at [1338, 43] on button "Publicar cotizaciones" at bounding box center [1373, 31] width 163 height 37
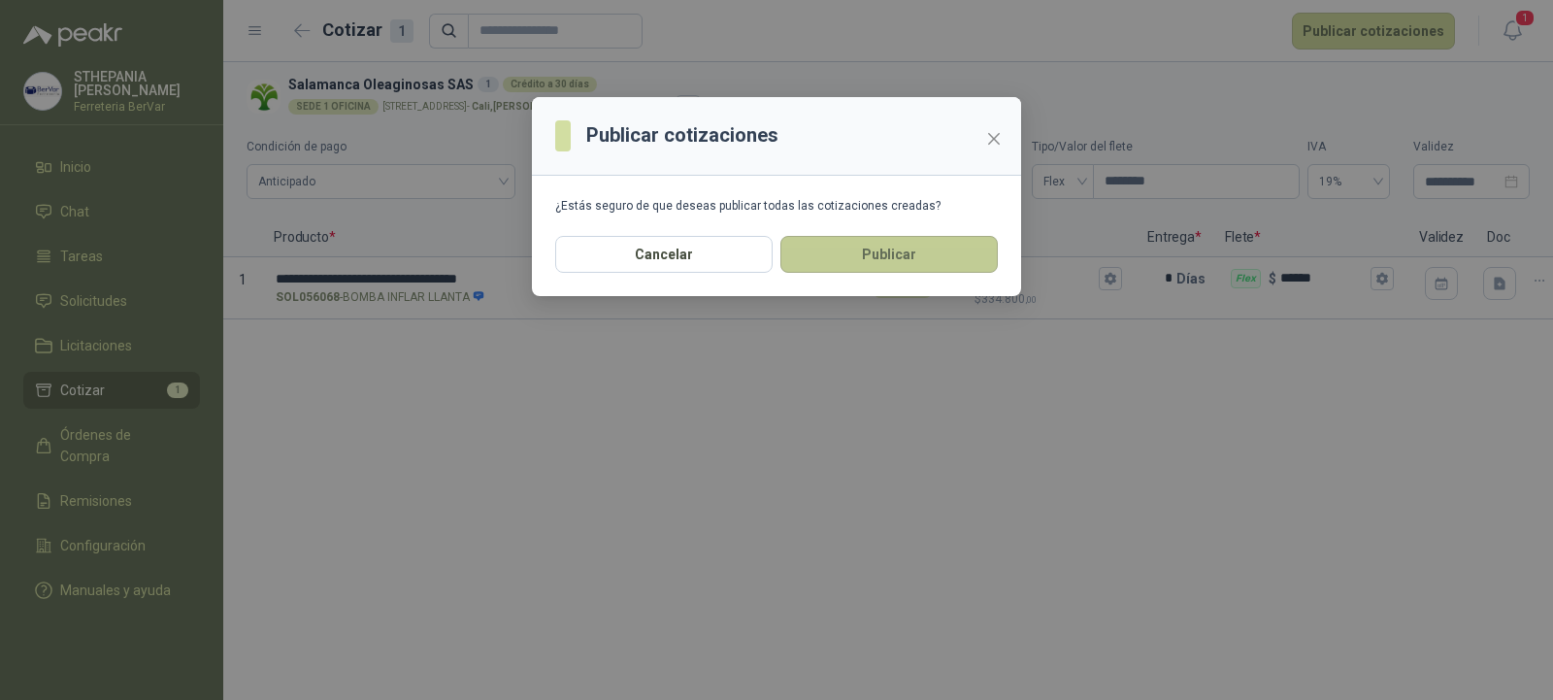
click at [956, 248] on button "Publicar" at bounding box center [888, 254] width 217 height 37
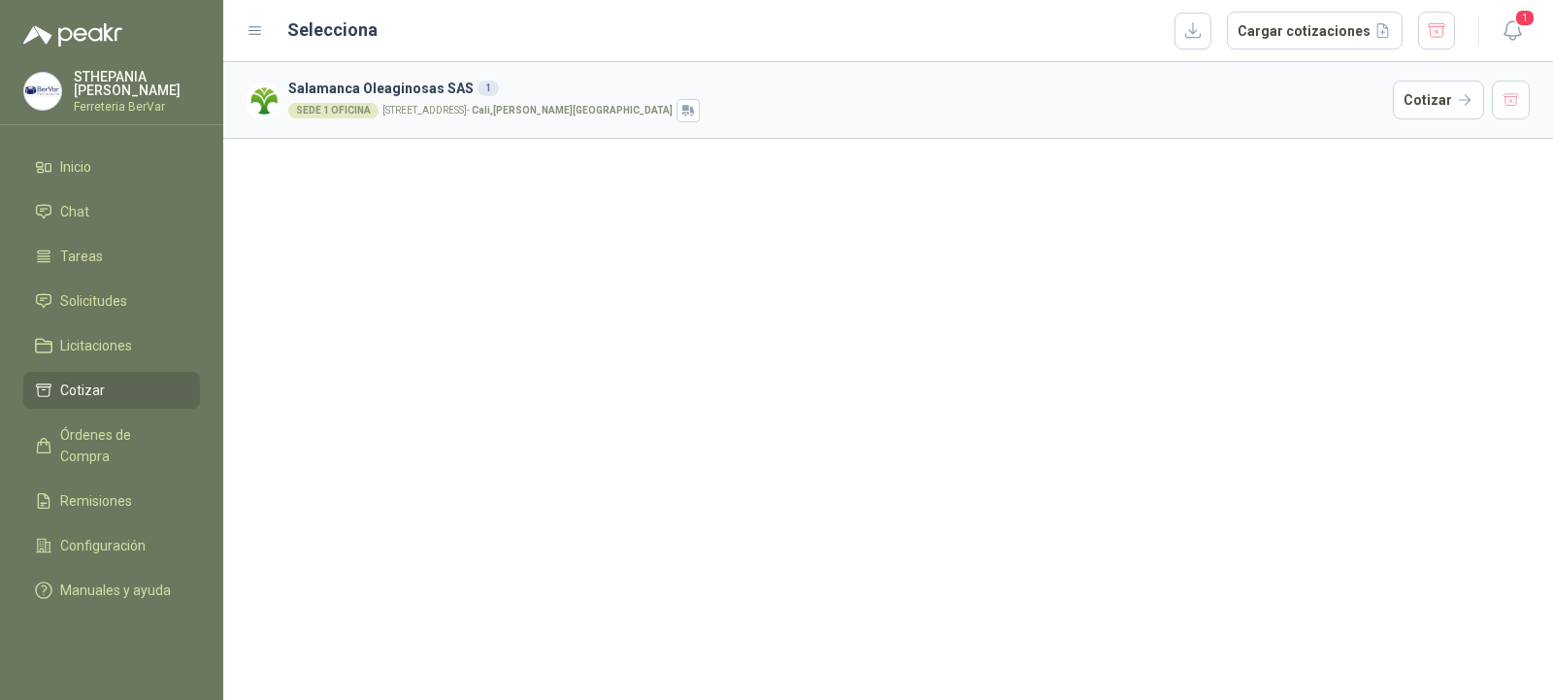
click at [104, 386] on li "Cotizar" at bounding box center [111, 390] width 153 height 21
click at [108, 358] on link "Licitaciones" at bounding box center [111, 345] width 177 height 37
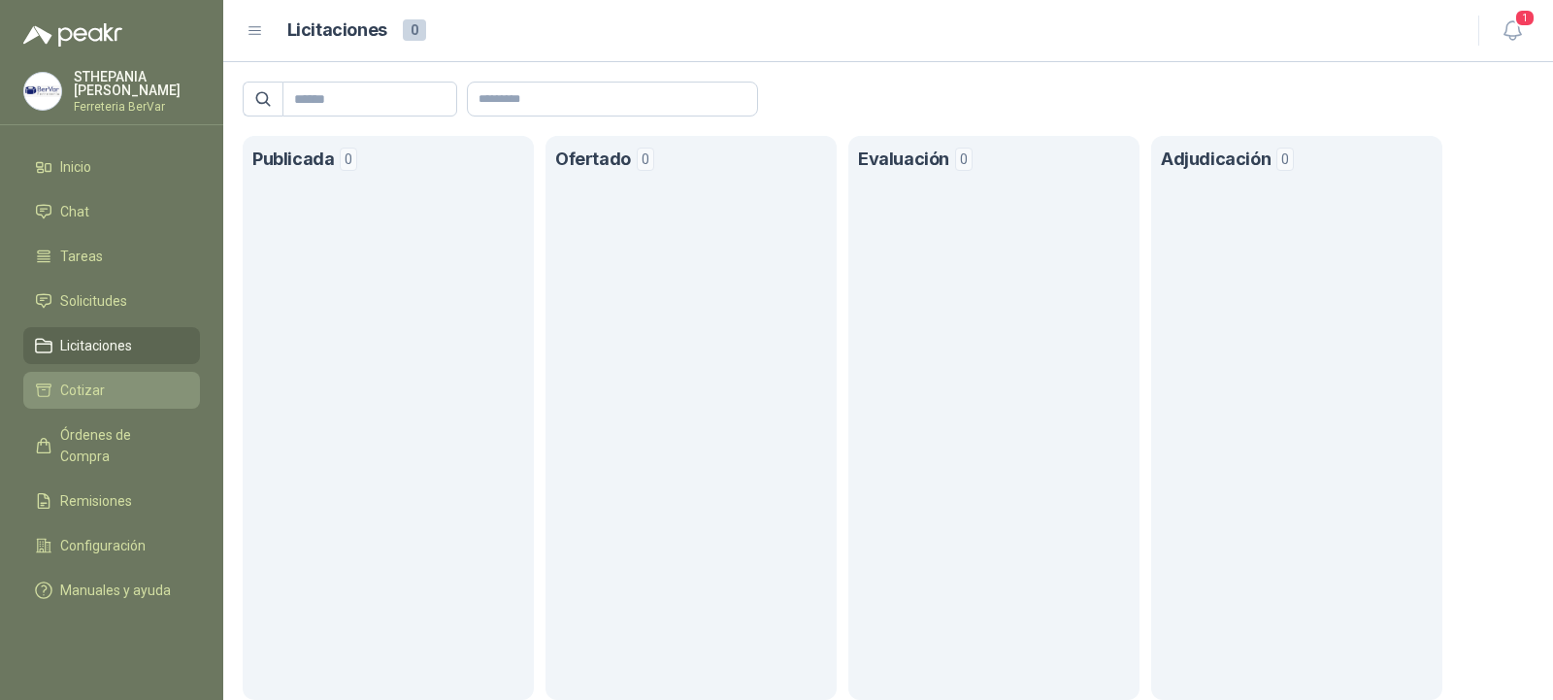
click at [83, 406] on link "Cotizar" at bounding box center [111, 390] width 177 height 37
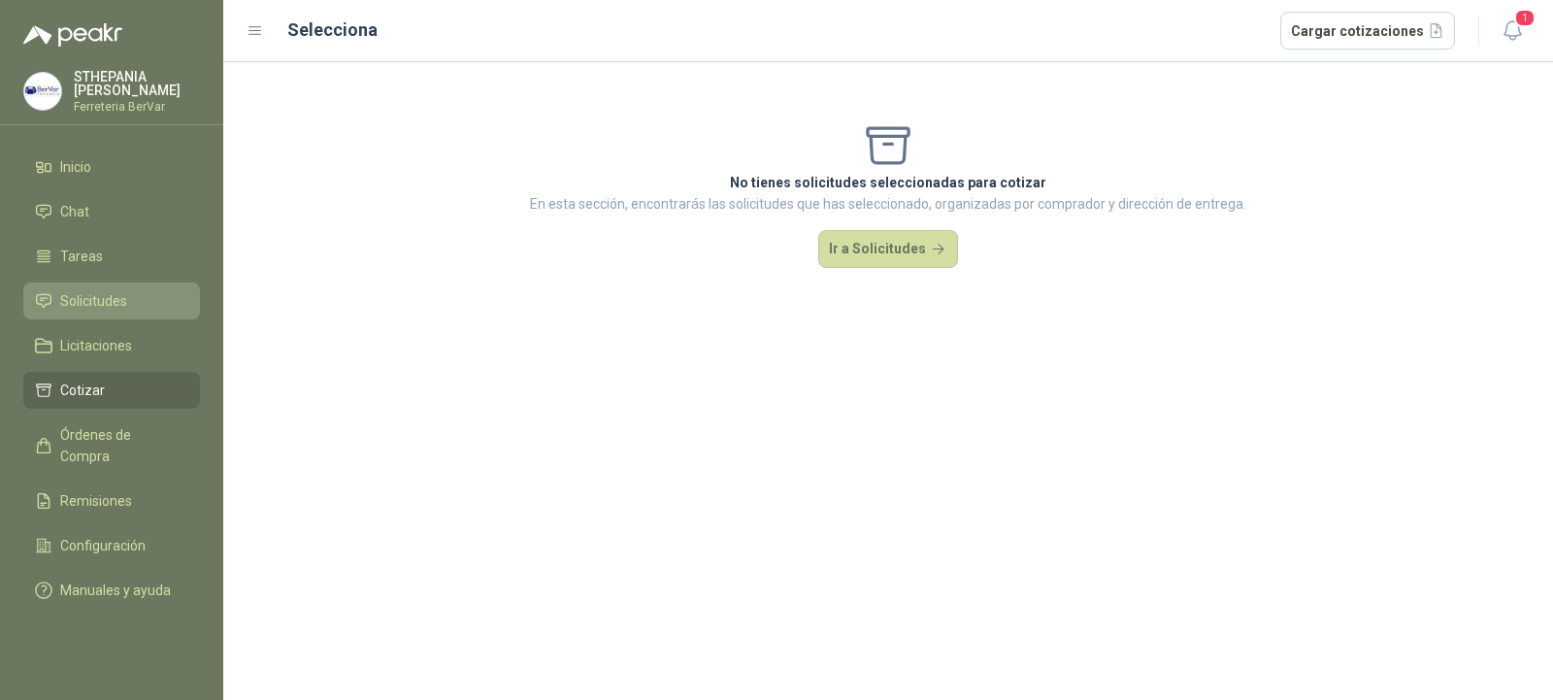
click at [136, 285] on link "Solicitudes" at bounding box center [111, 300] width 177 height 37
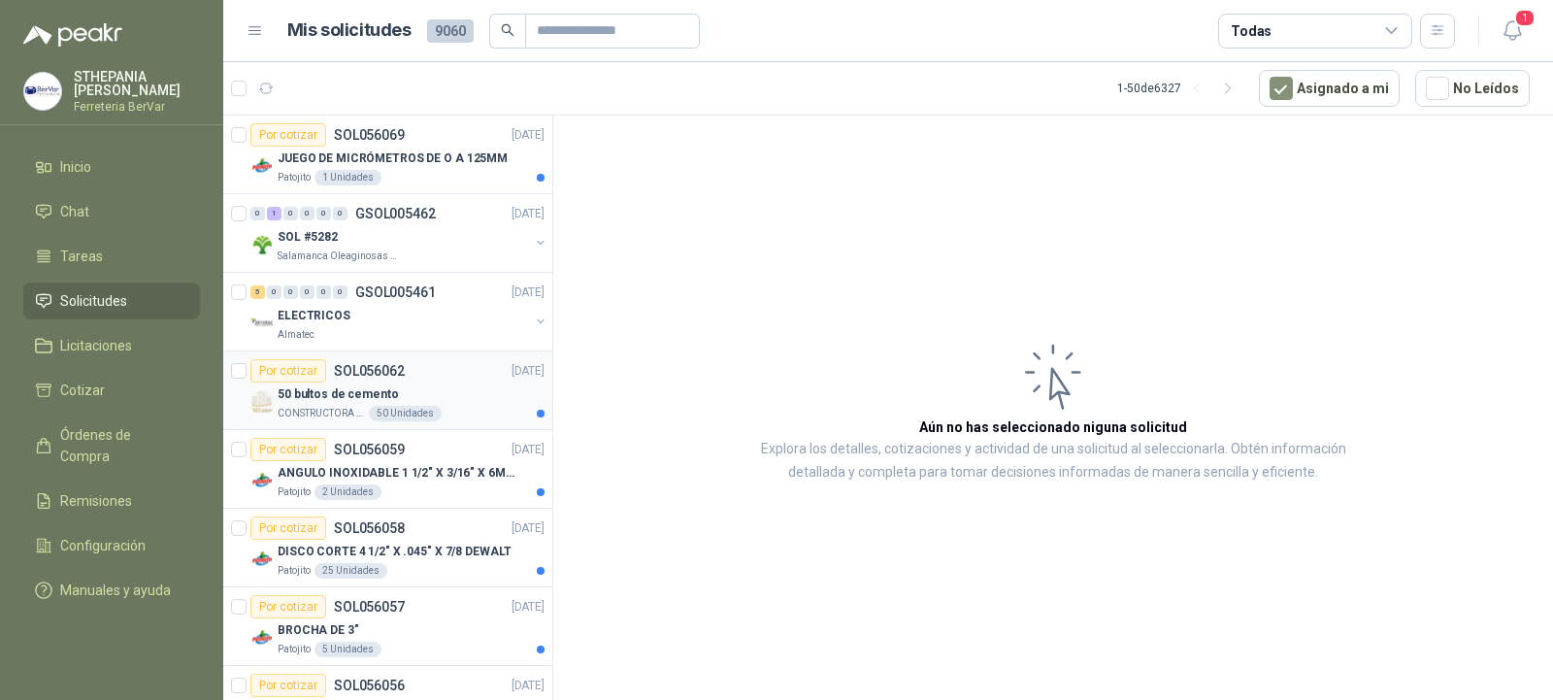
click at [400, 385] on div "50 bultos de cemento" at bounding box center [411, 393] width 267 height 23
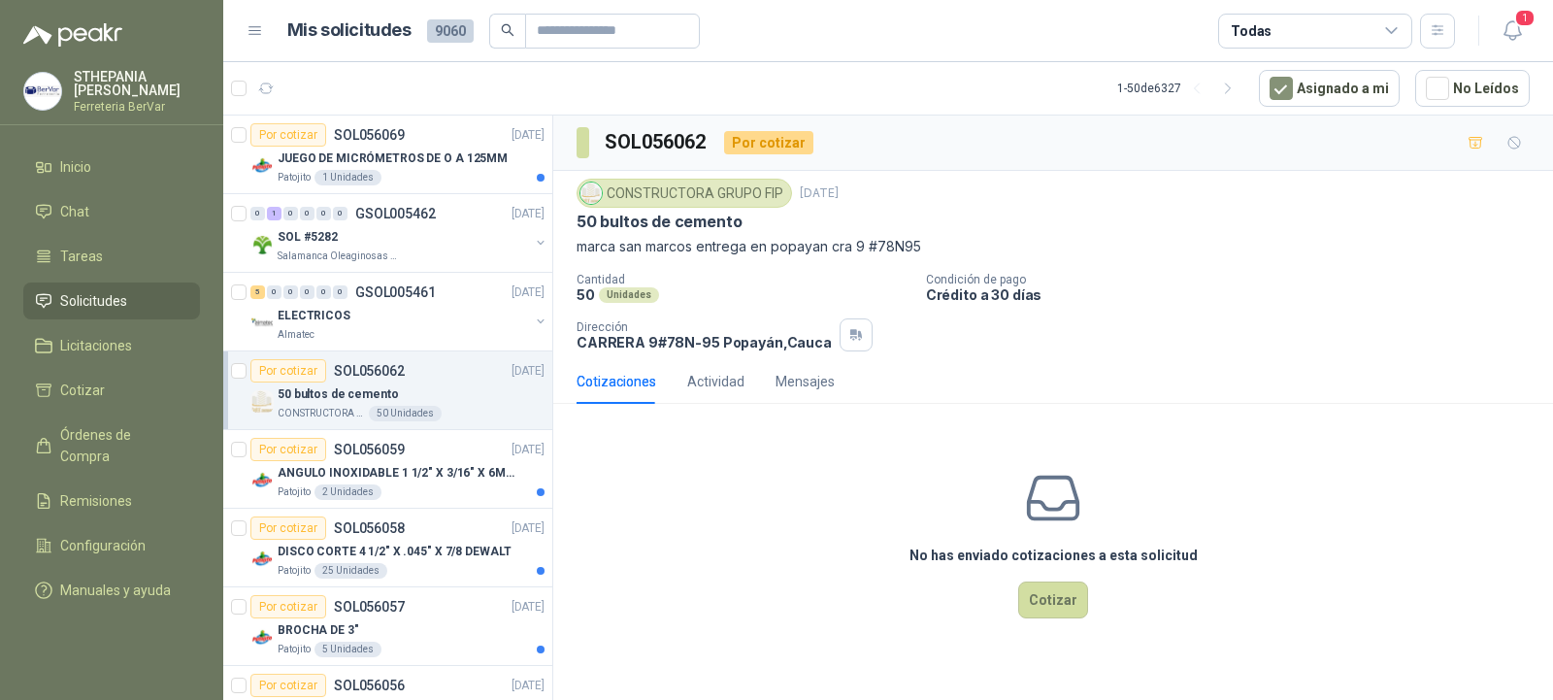
click at [447, 374] on div "Por cotizar SOL056062 [DATE]" at bounding box center [397, 370] width 294 height 23
click at [1477, 148] on icon "button" at bounding box center [1476, 143] width 17 height 17
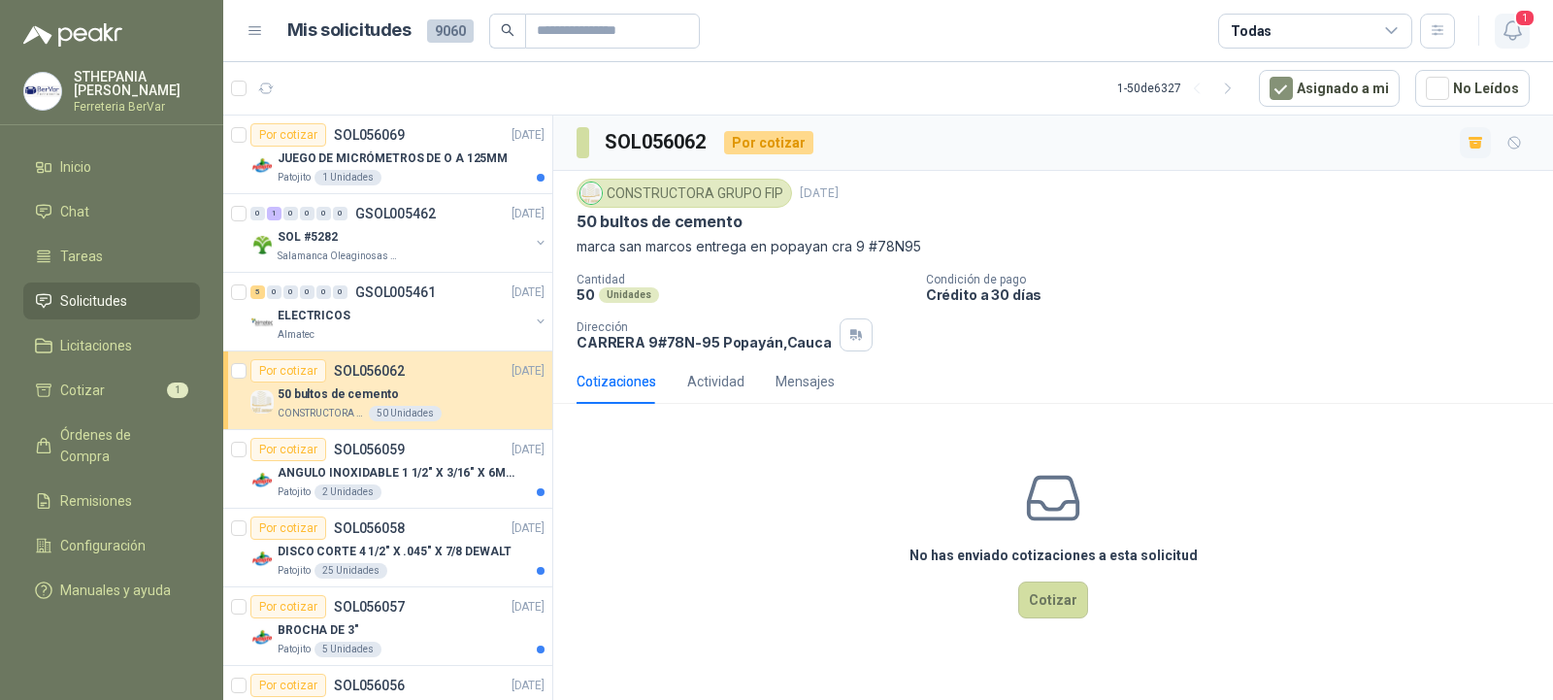
click at [1521, 24] on span "1" at bounding box center [1524, 18] width 21 height 18
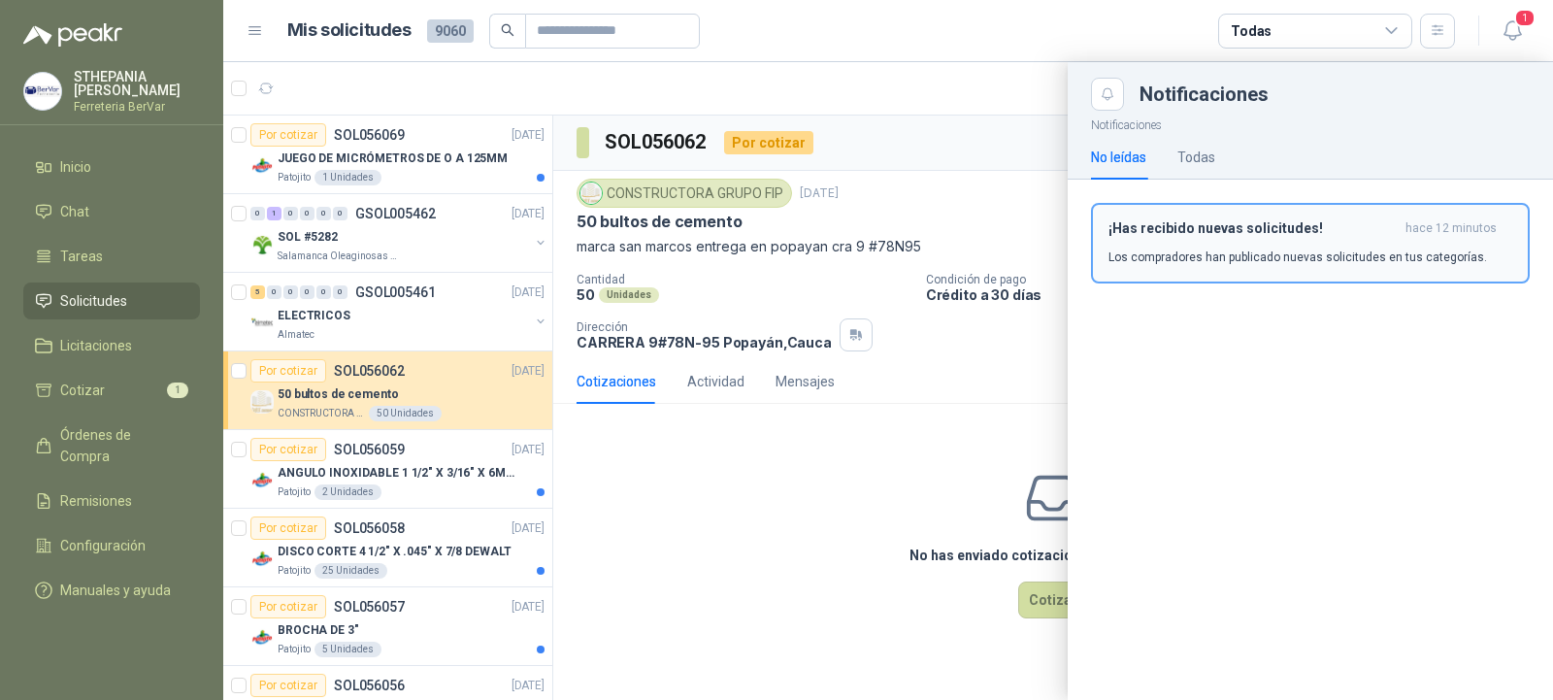
click at [1238, 233] on h3 "¡Has recibido nuevas solicitudes!" at bounding box center [1253, 228] width 289 height 17
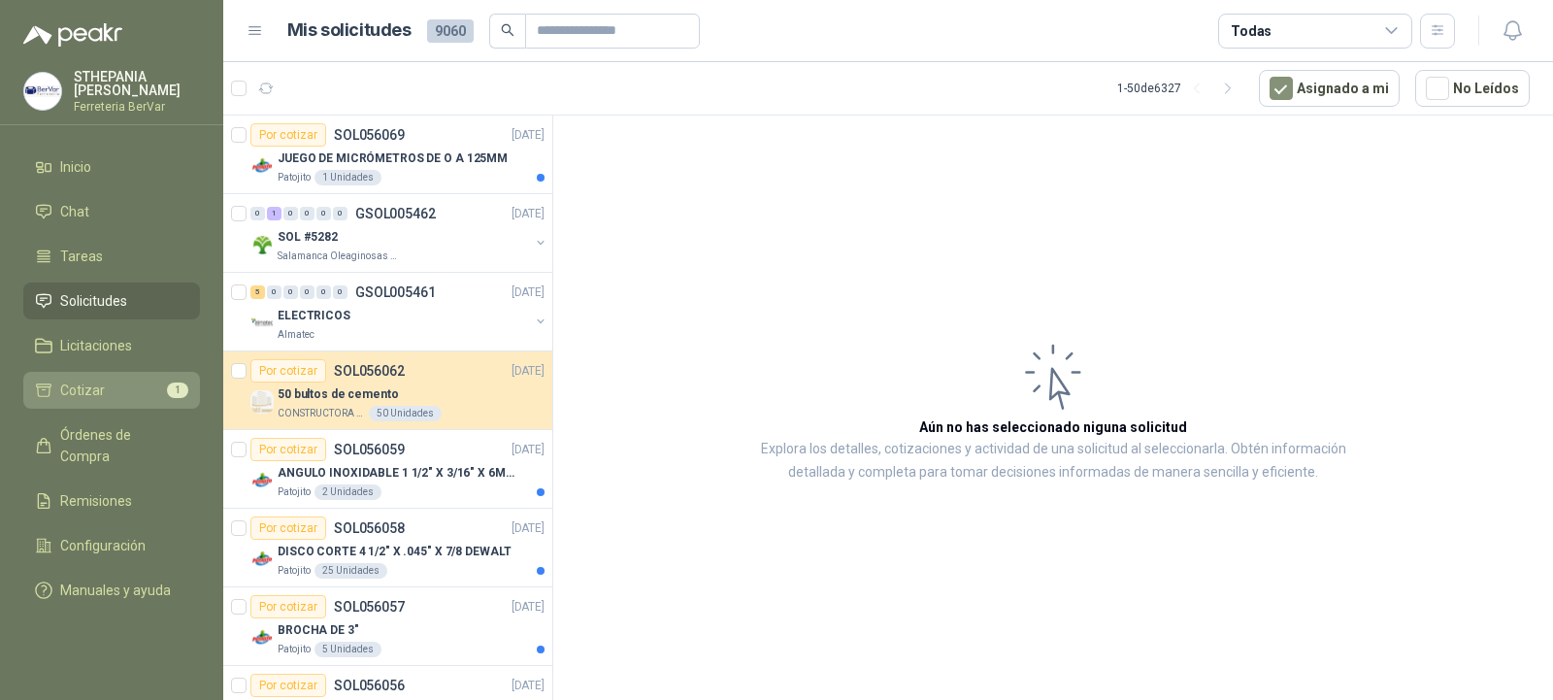
click at [81, 403] on link "Cotizar 1" at bounding box center [111, 390] width 177 height 37
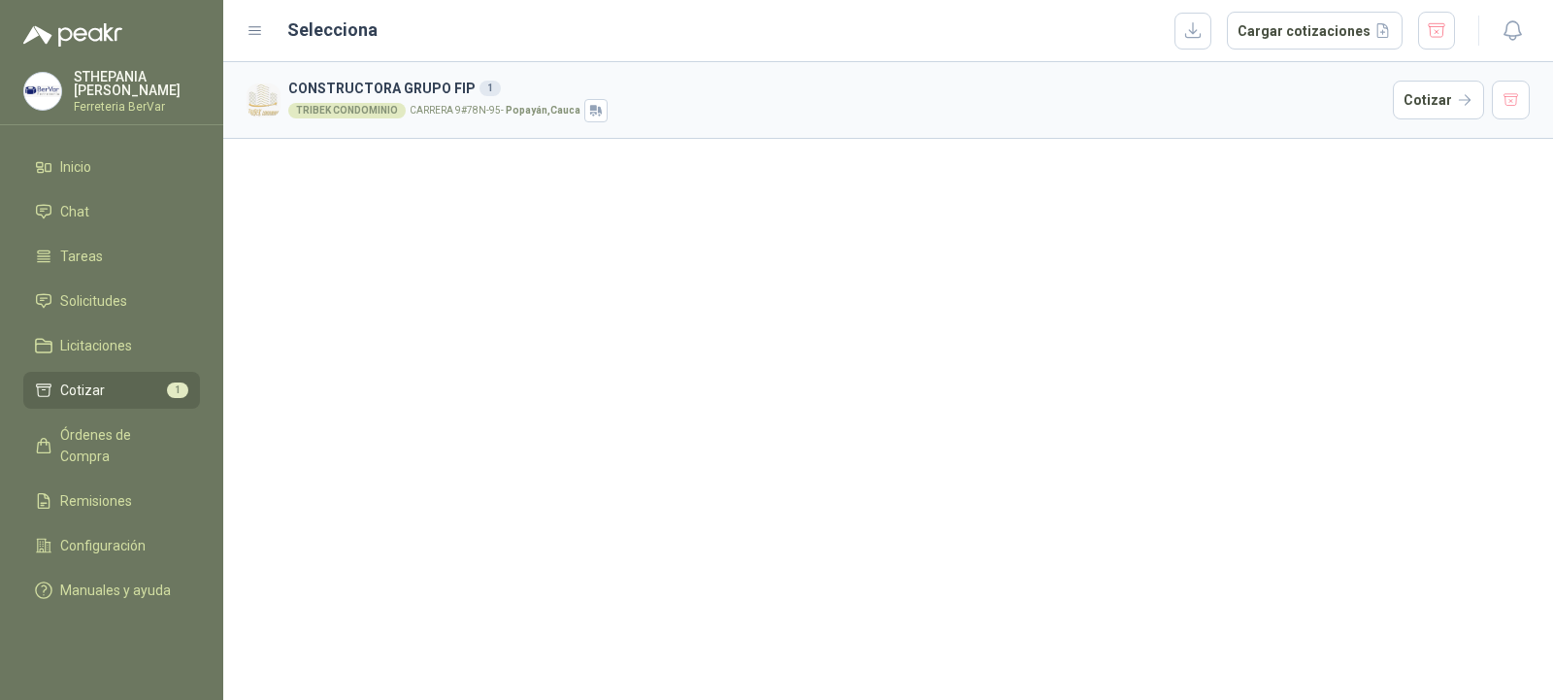
click at [708, 106] on div "TRIBEK CONDOMINIO CARRERA 9#78N-95 - [GEOGRAPHIC_DATA] , Cauca" at bounding box center [836, 110] width 1097 height 23
click at [1418, 113] on button "Cotizar" at bounding box center [1438, 100] width 91 height 39
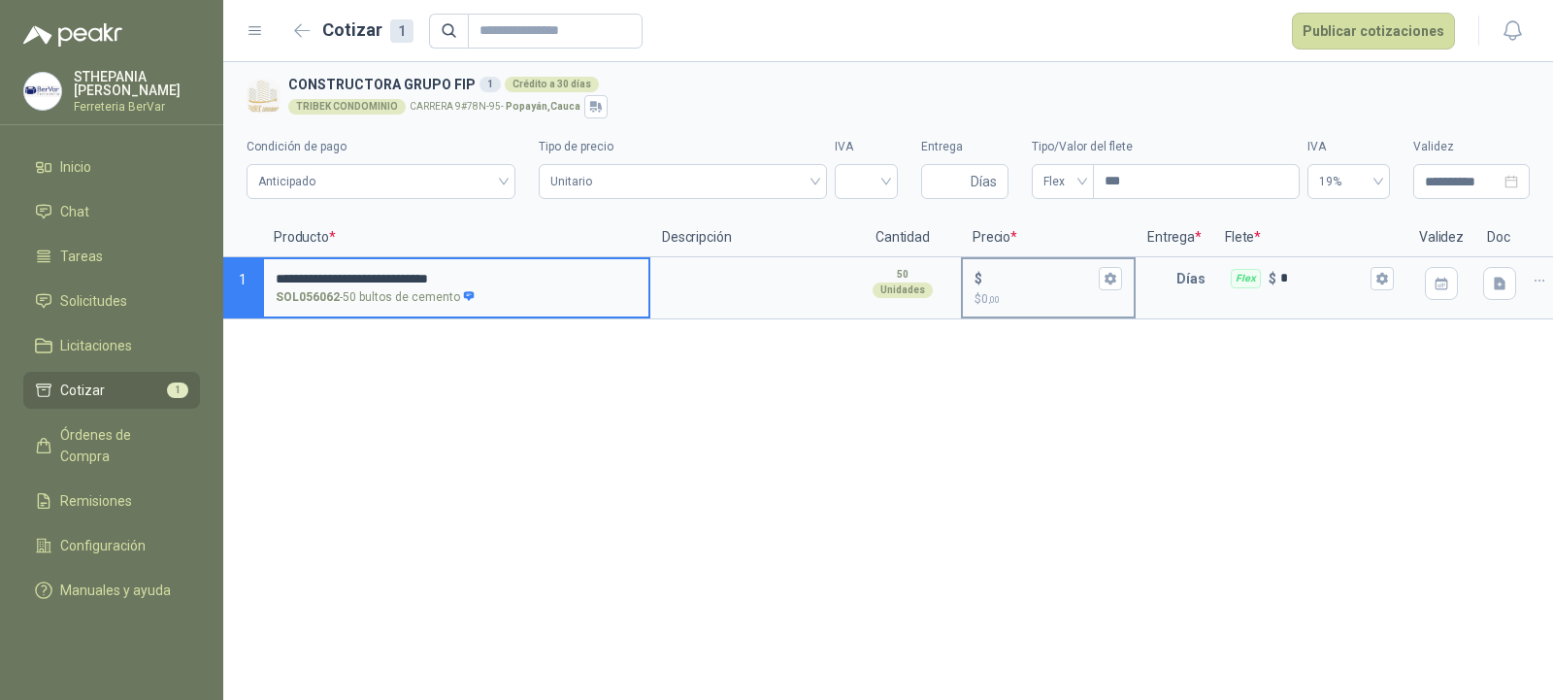
click at [1032, 295] on p "$ 0 ,00" at bounding box center [1049, 299] width 148 height 18
click at [1032, 285] on input "$ $ 0 ,00" at bounding box center [1040, 278] width 109 height 15
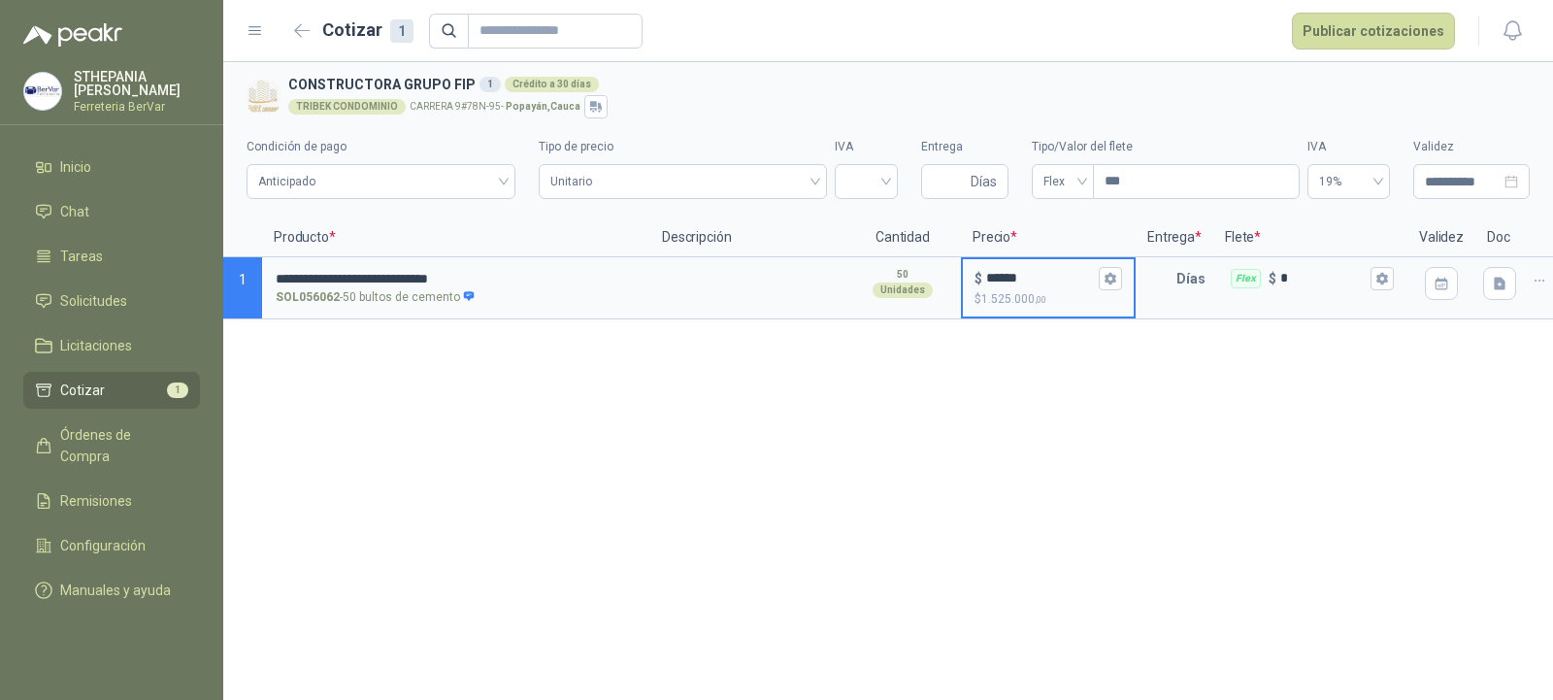
click at [1020, 280] on input "******" at bounding box center [1040, 278] width 109 height 15
click at [729, 179] on span "Unitario" at bounding box center [682, 181] width 264 height 29
type input "******"
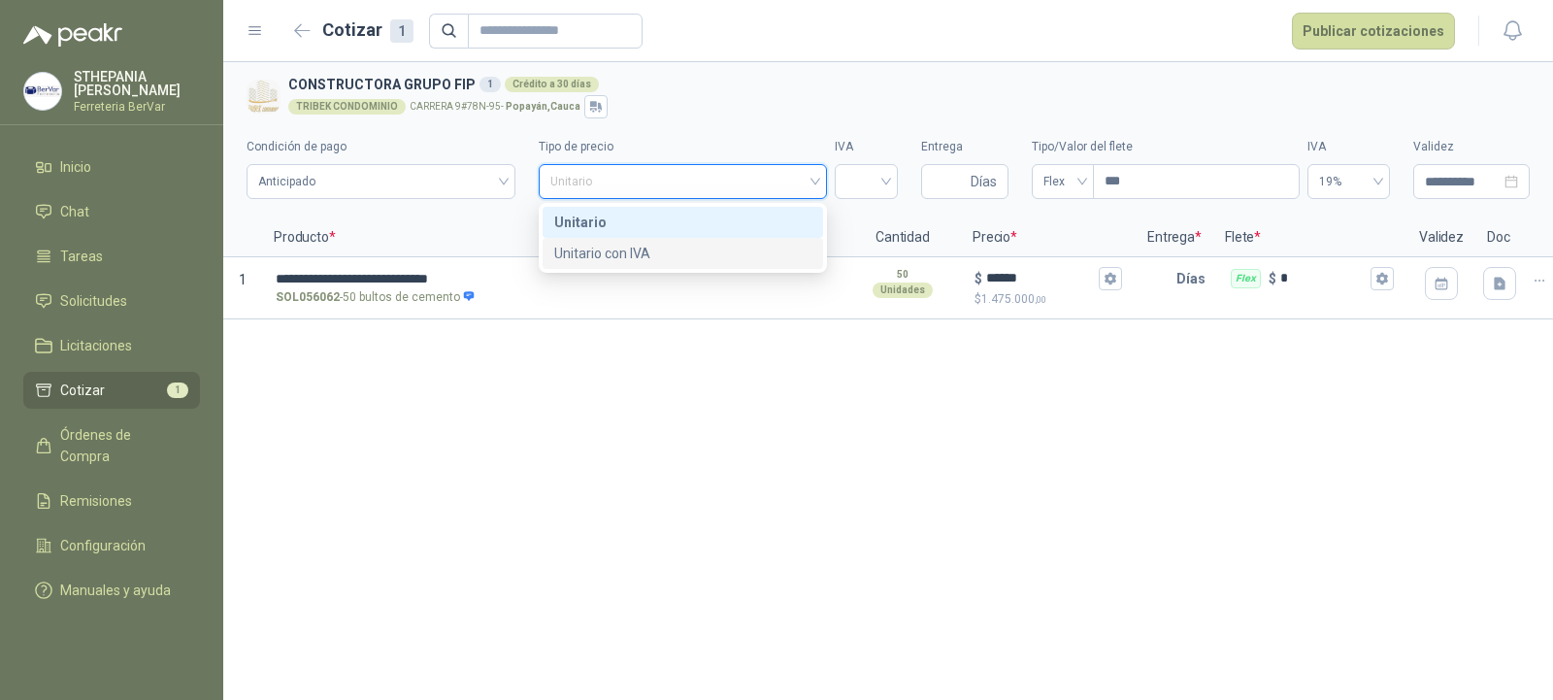
click at [658, 258] on div "Unitario con IVA" at bounding box center [682, 253] width 256 height 21
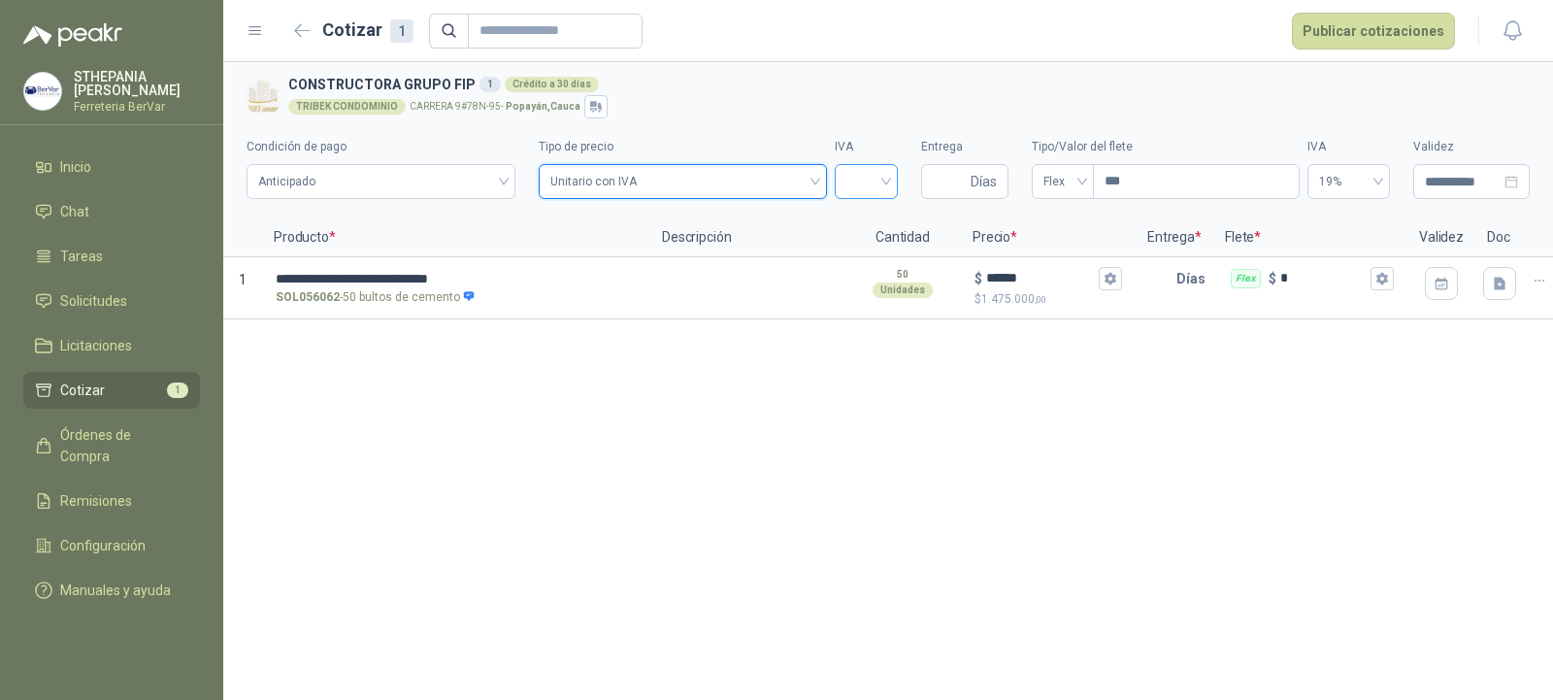
click at [873, 182] on input "search" at bounding box center [866, 179] width 40 height 29
click at [865, 224] on div "19%" at bounding box center [866, 222] width 32 height 21
click at [958, 181] on input "Entrega" at bounding box center [950, 181] width 34 height 33
type input "*"
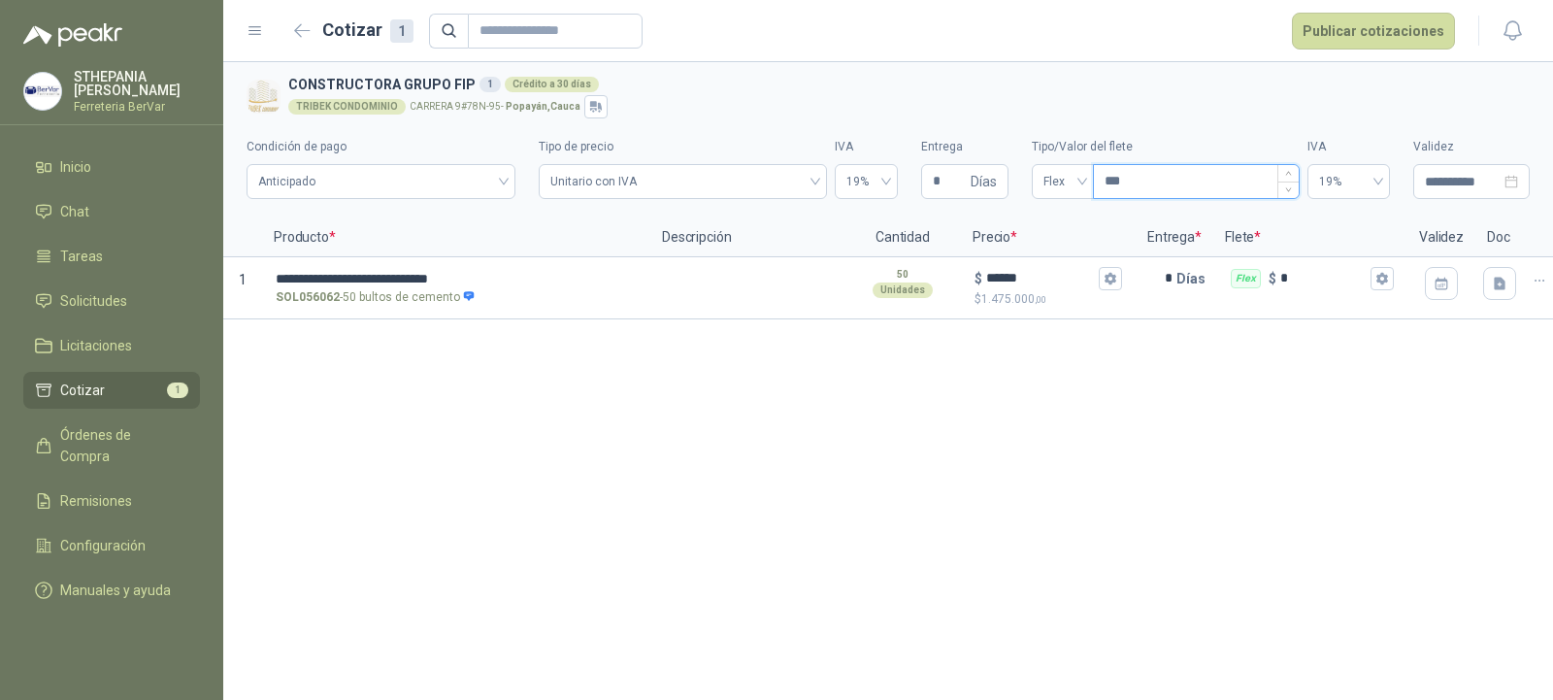
click at [1169, 188] on input "***" at bounding box center [1196, 181] width 205 height 33
click at [308, 45] on button "button" at bounding box center [302, 31] width 31 height 31
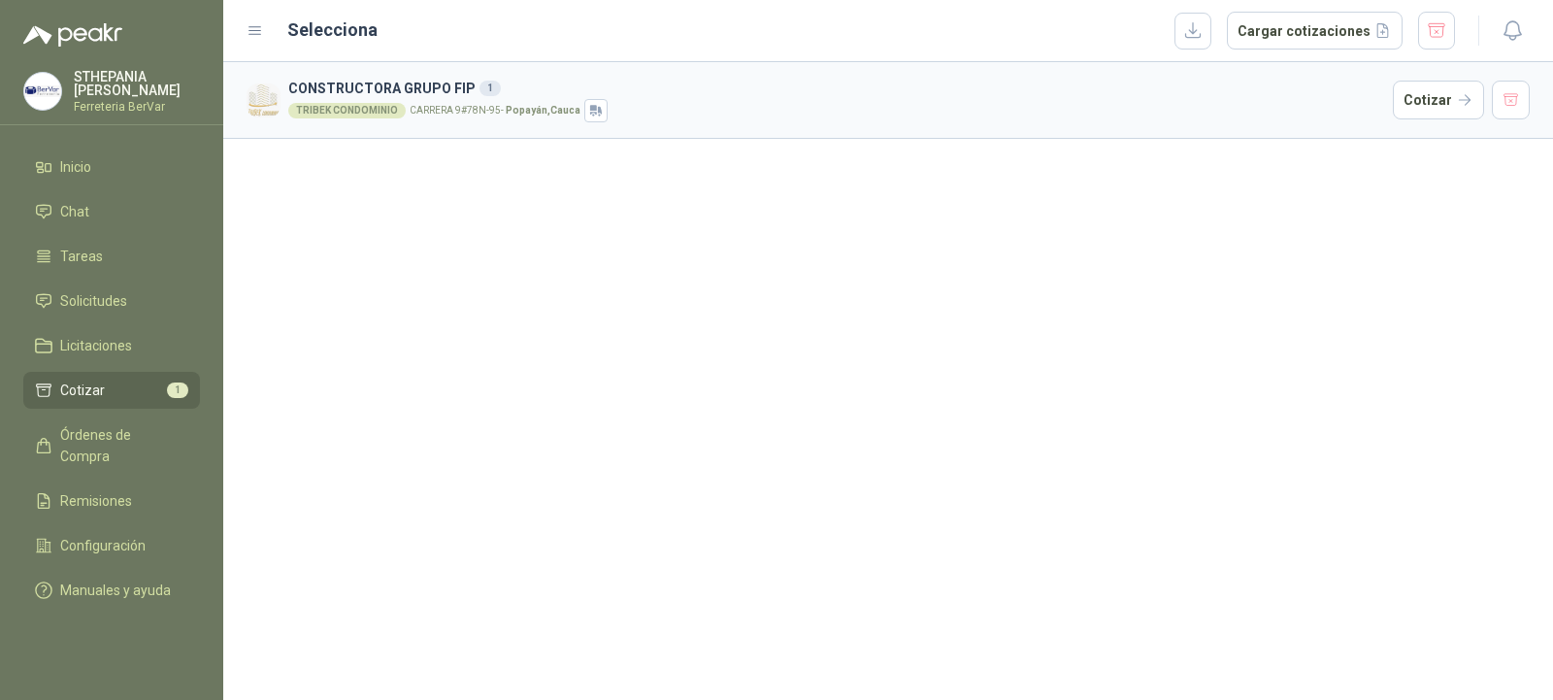
click at [147, 394] on li "Cotizar 1" at bounding box center [111, 390] width 153 height 21
click at [1524, 101] on button "button" at bounding box center [1511, 100] width 39 height 39
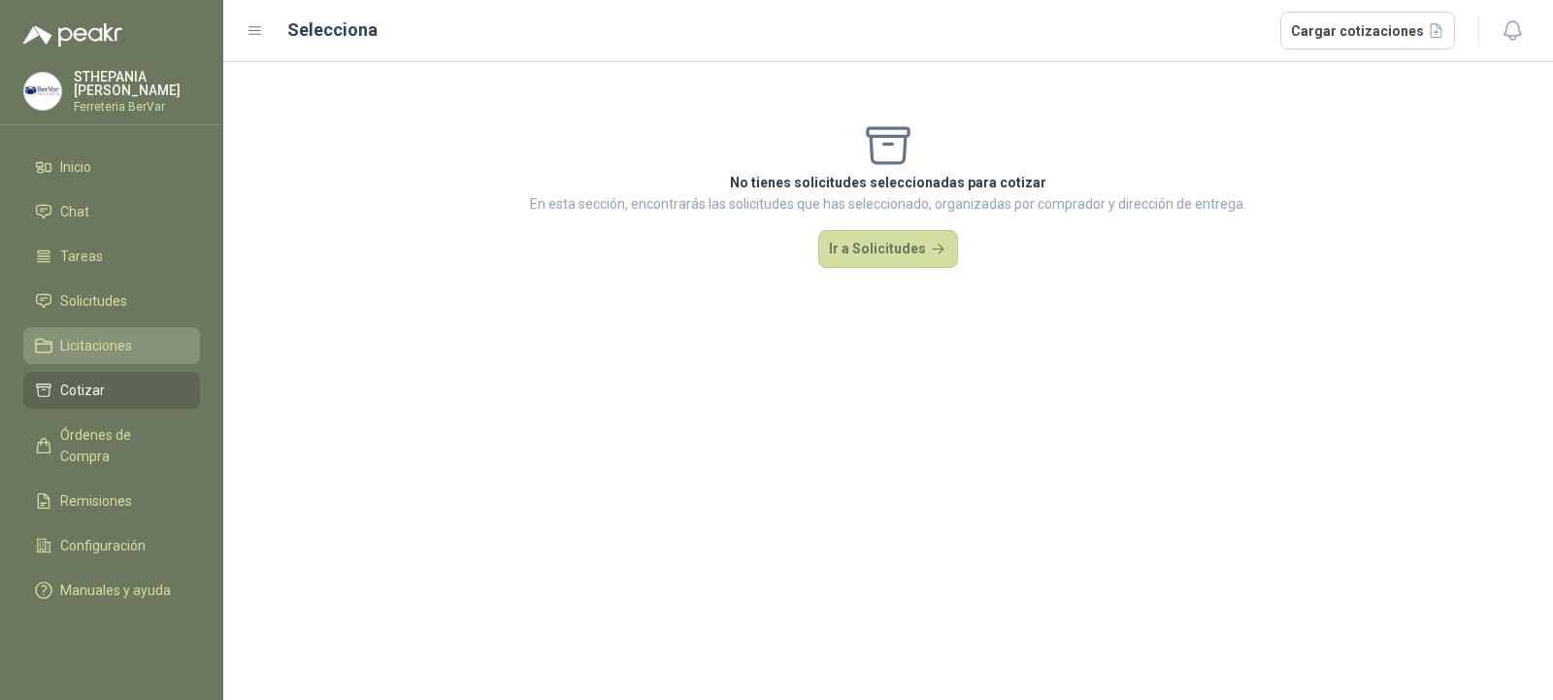
click at [125, 349] on span "Licitaciones" at bounding box center [96, 345] width 72 height 21
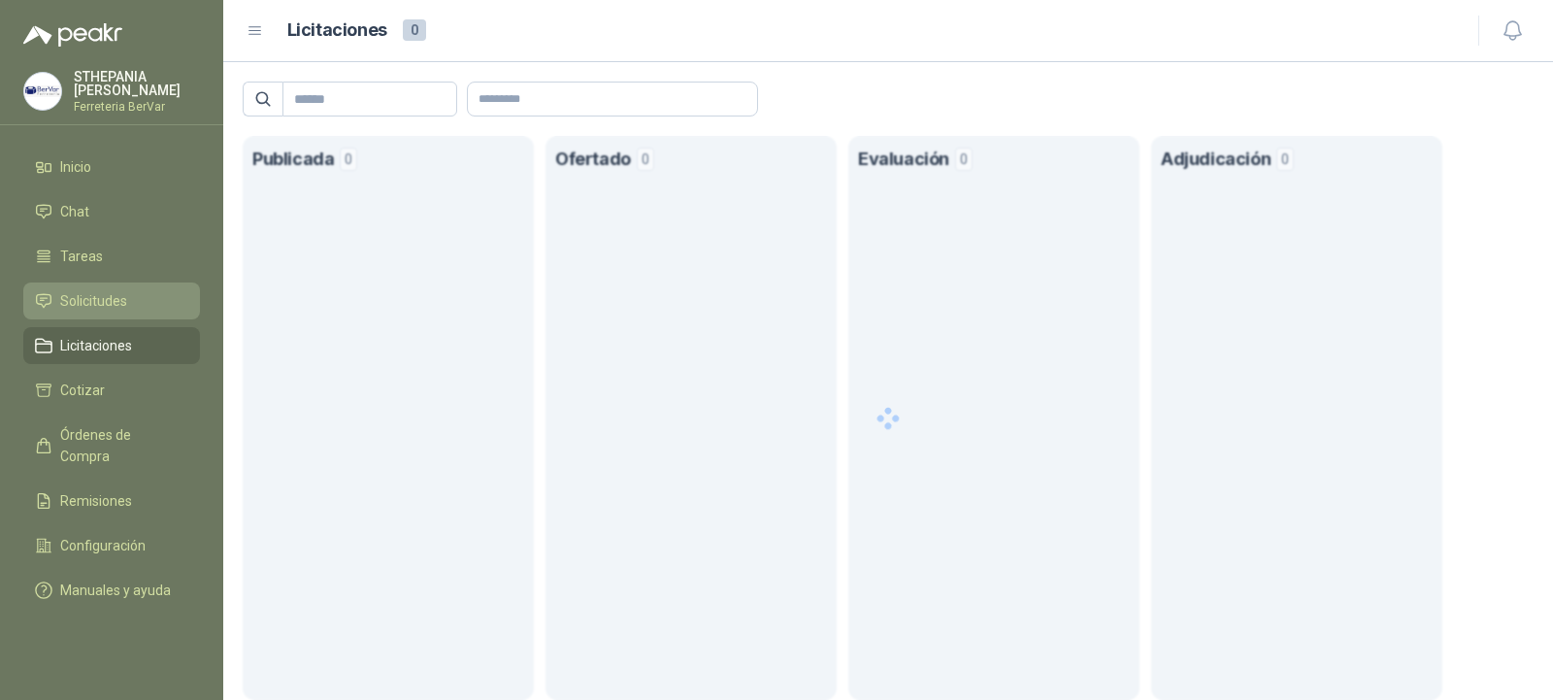
click at [119, 295] on span "Solicitudes" at bounding box center [93, 300] width 67 height 21
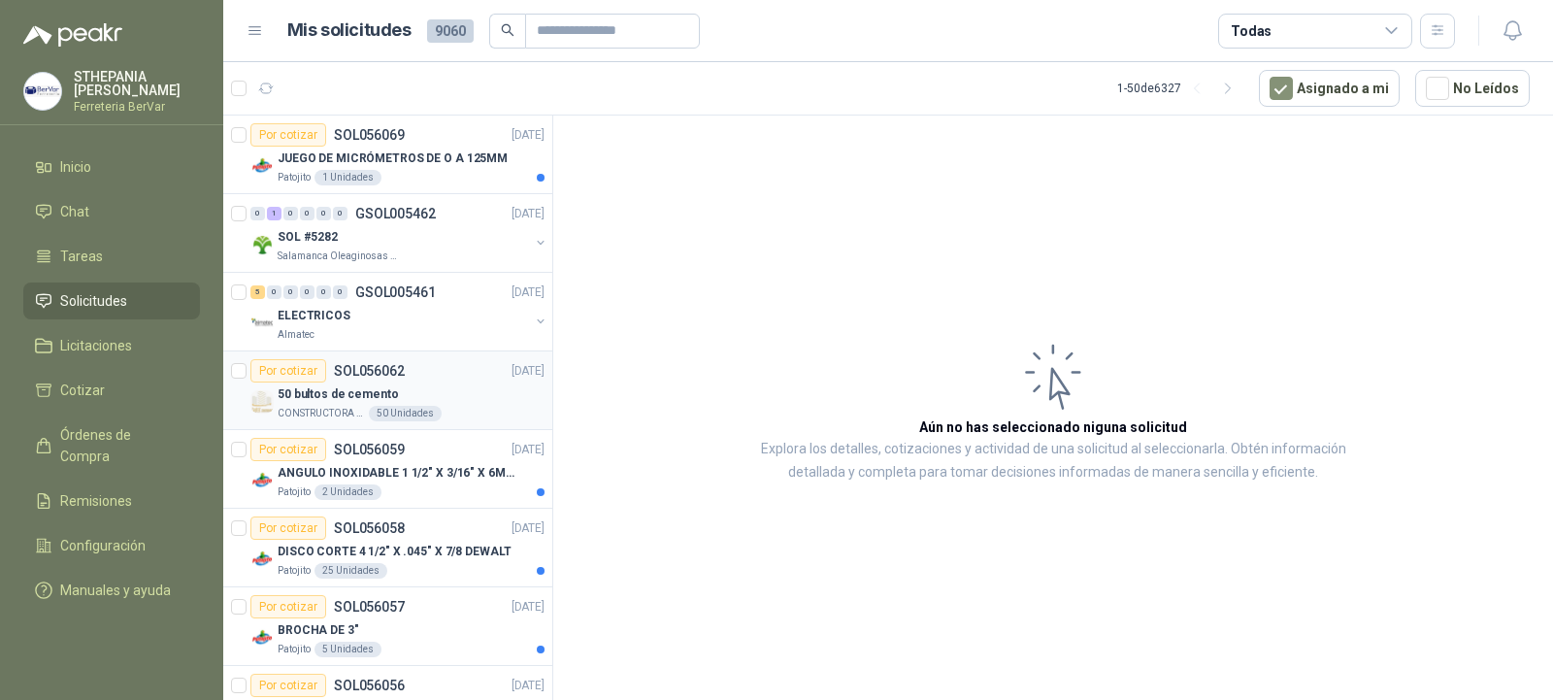
scroll to position [97, 0]
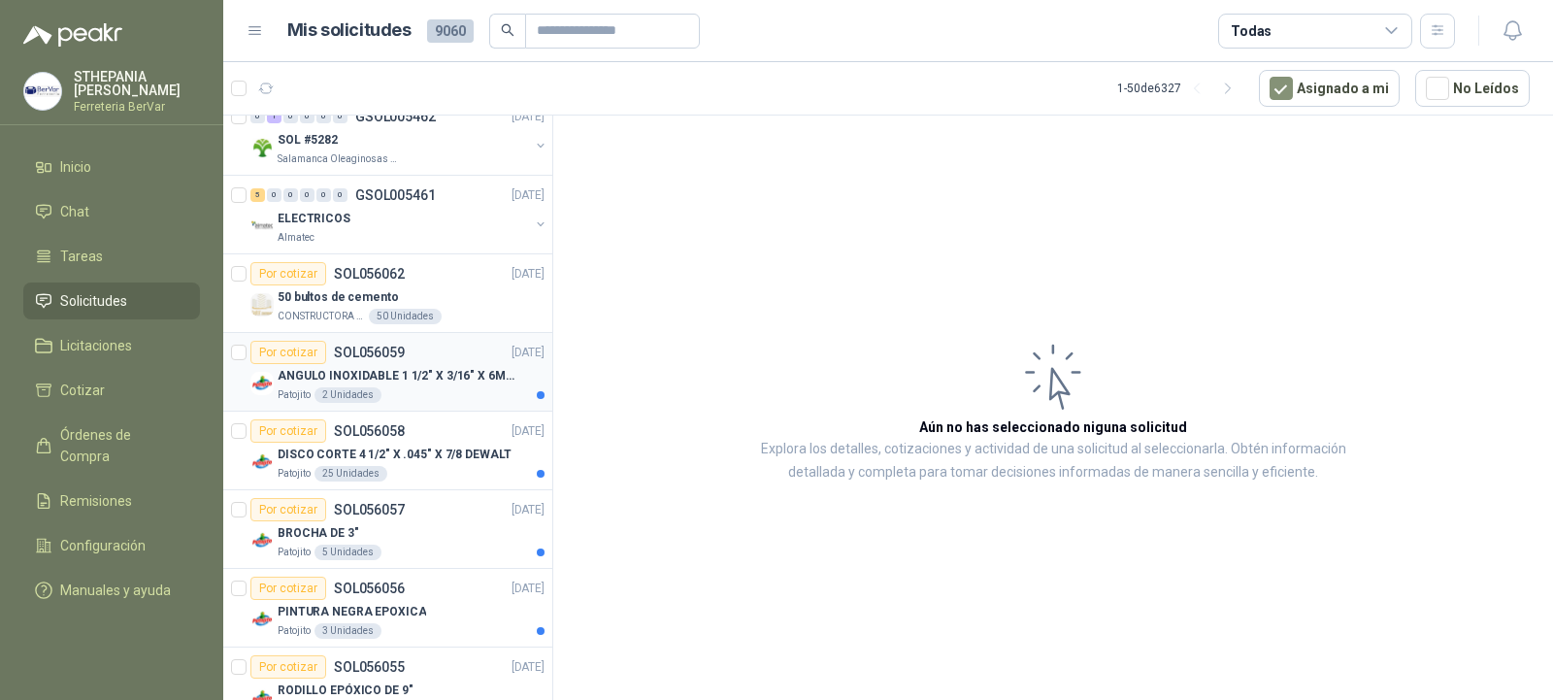
click at [429, 344] on div "Por cotizar SOL056059 [DATE]" at bounding box center [397, 352] width 294 height 23
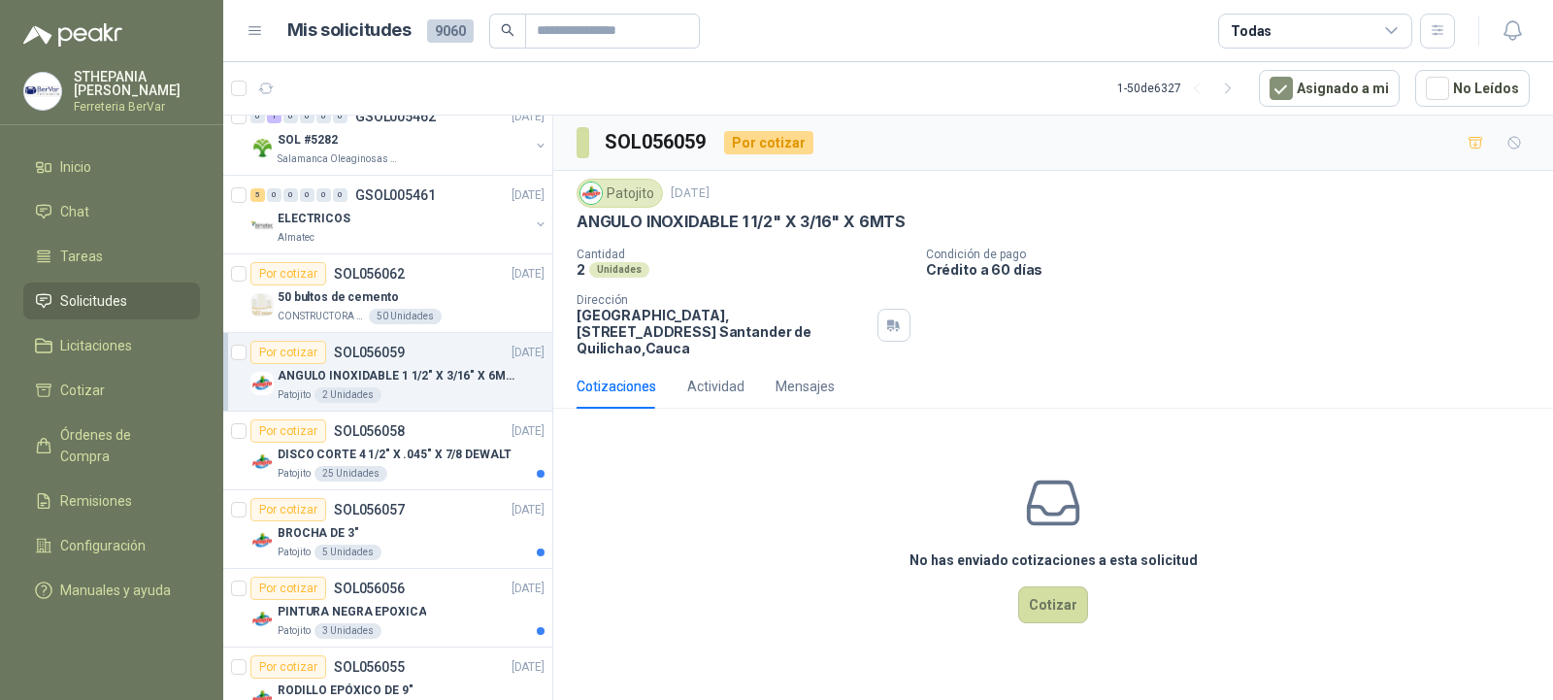
scroll to position [194, 0]
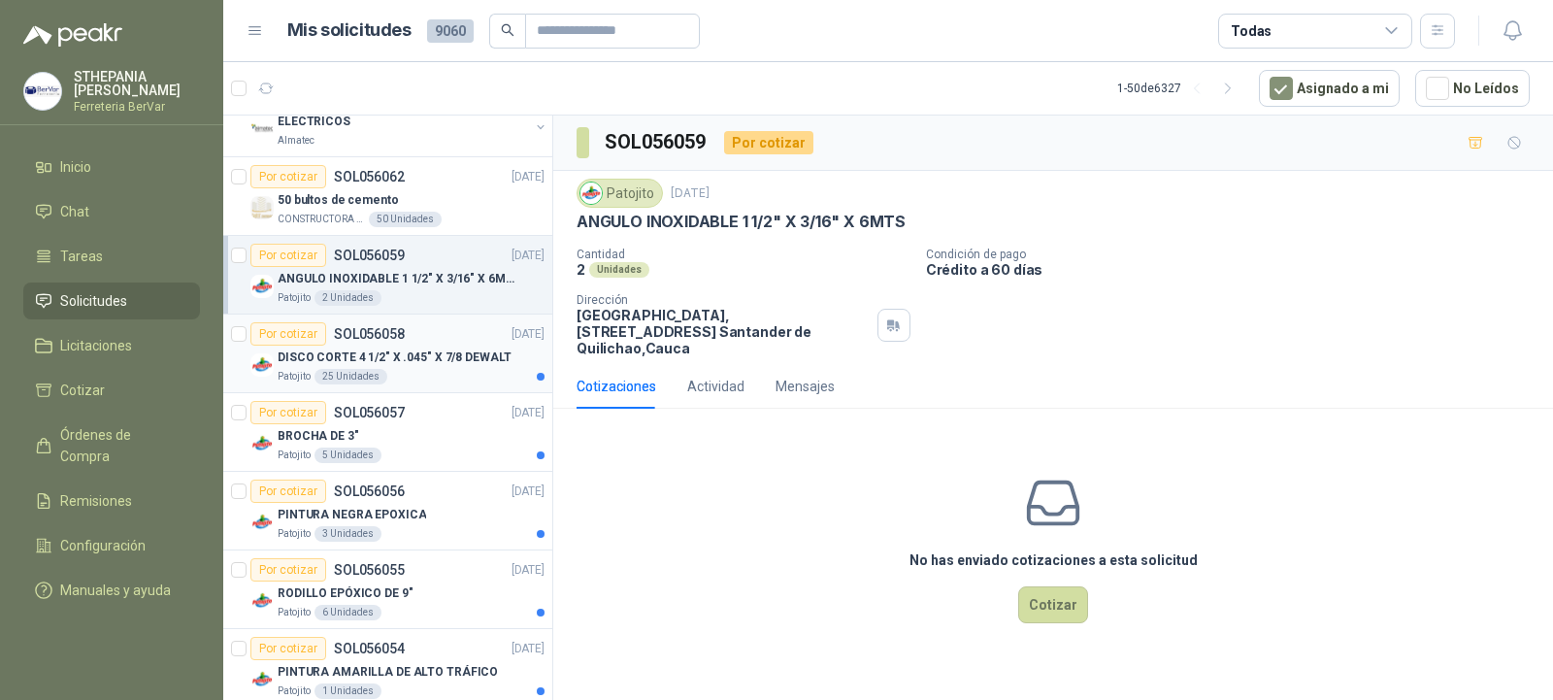
click at [434, 381] on div "Patojito 25 Unidades" at bounding box center [411, 377] width 267 height 16
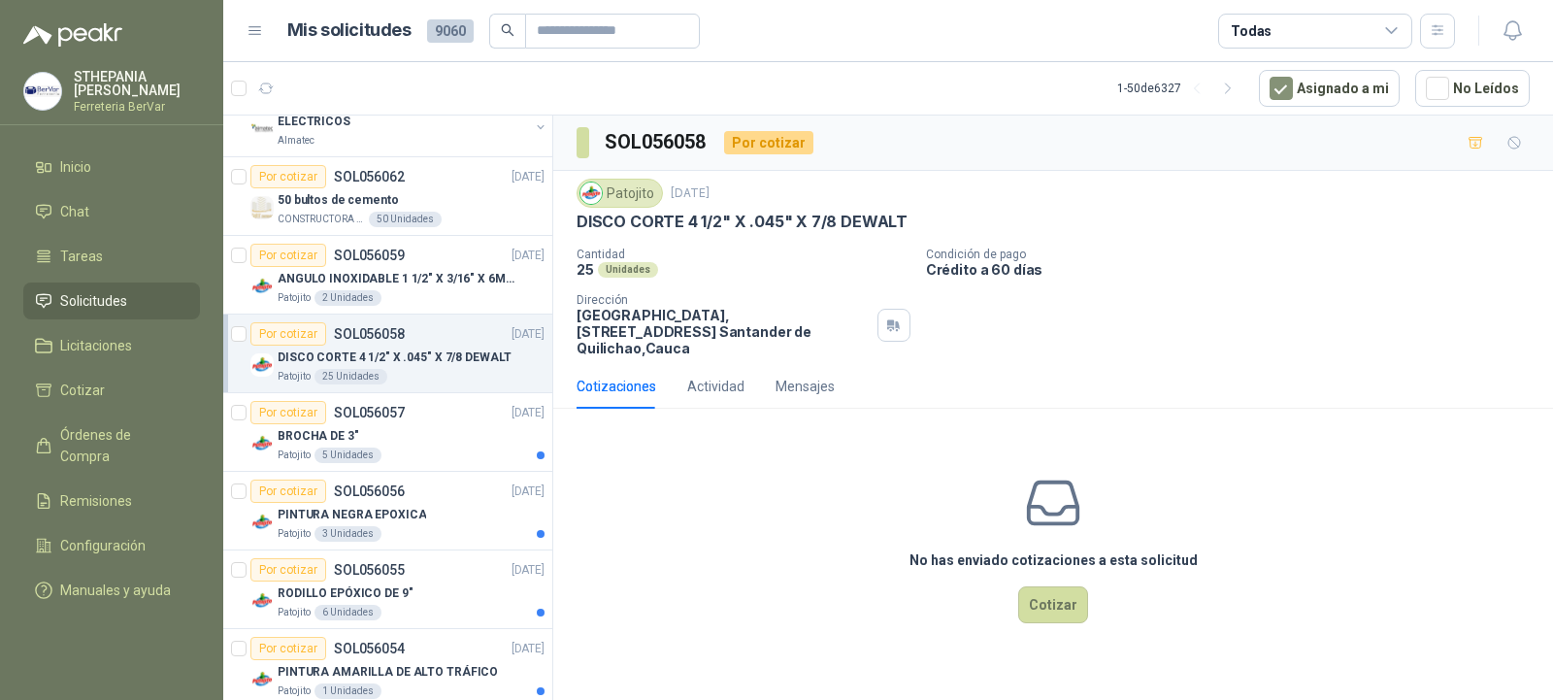
scroll to position [291, 0]
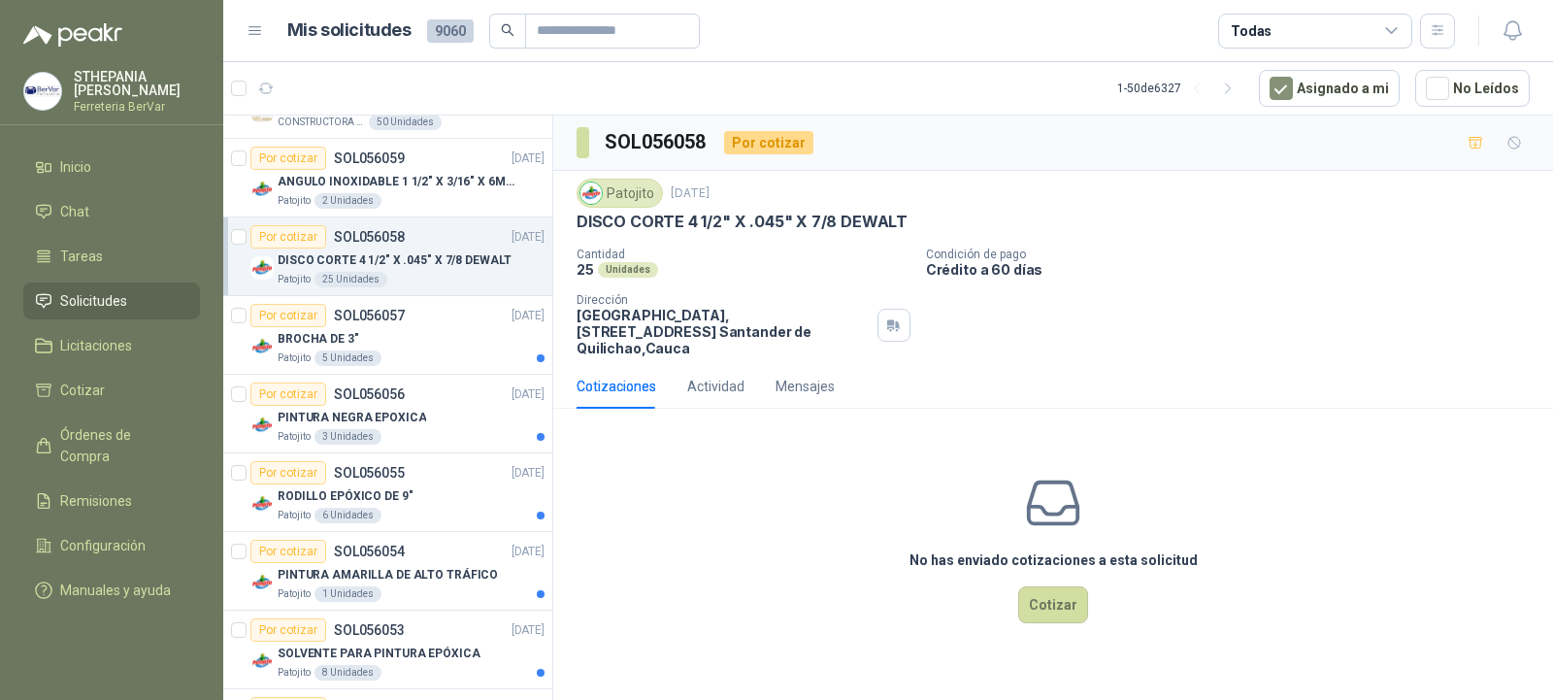
click at [647, 229] on p "DISCO CORTE 4 1/2" X .045" X 7/8 DEWALT" at bounding box center [742, 222] width 331 height 20
click at [458, 335] on div "BROCHA DE 3"" at bounding box center [411, 338] width 267 height 23
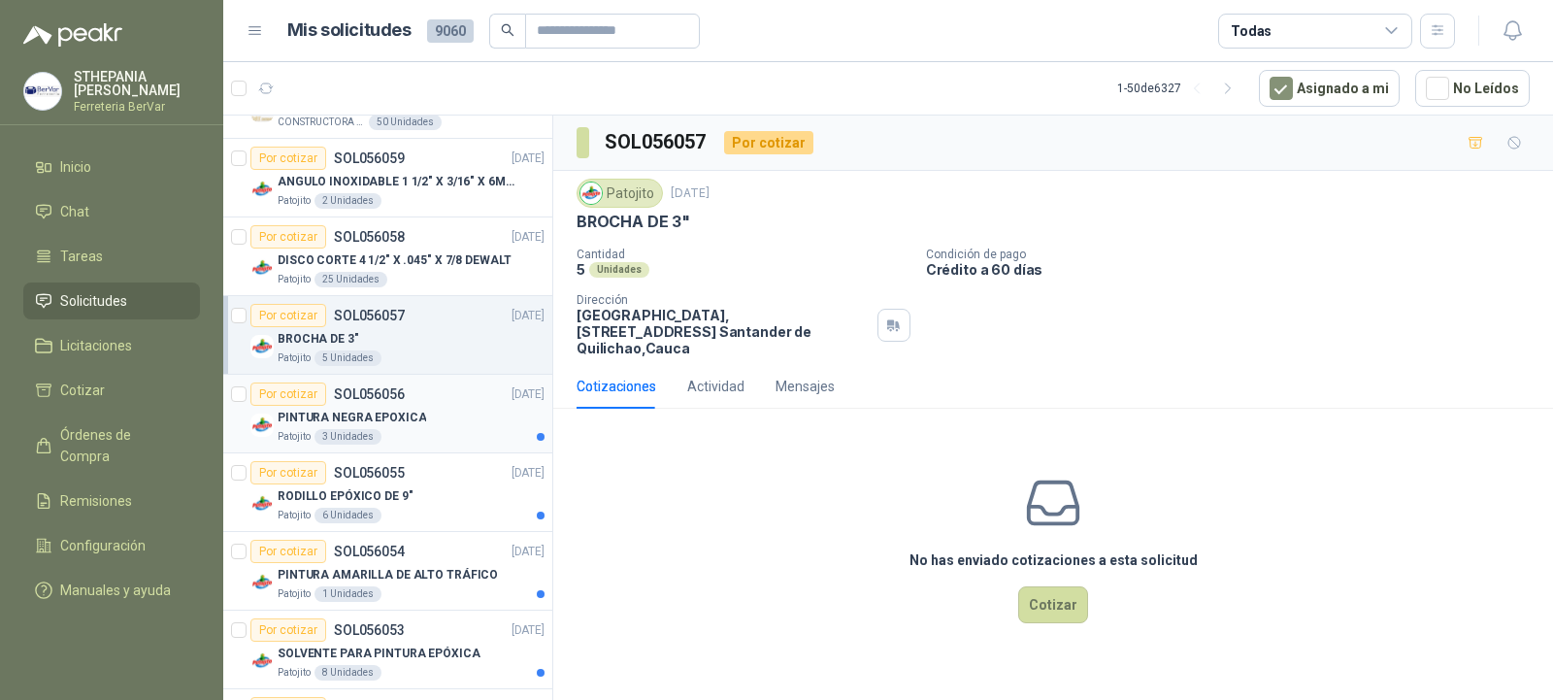
click at [429, 414] on div "PINTURA NEGRA EPOXICA" at bounding box center [411, 417] width 267 height 23
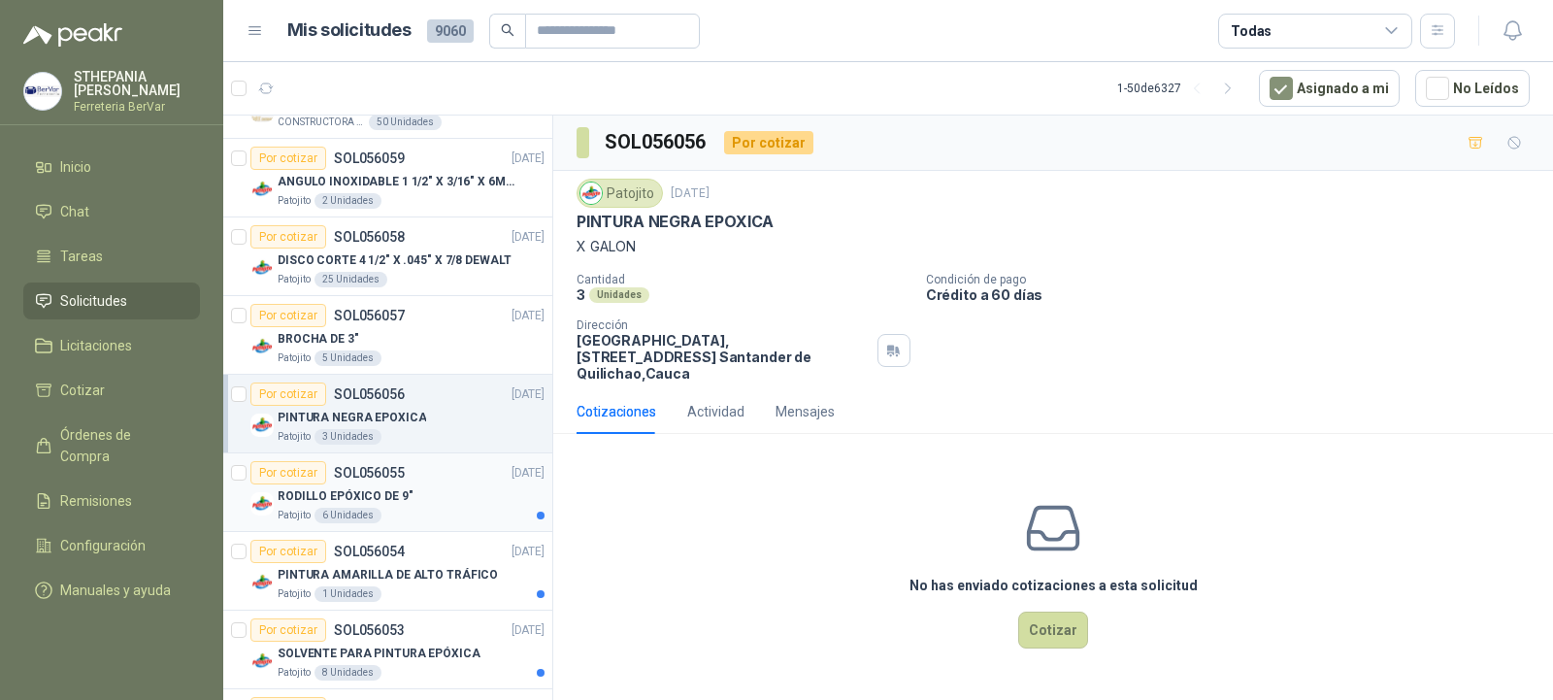
click at [429, 482] on div "Por cotizar SOL056055 [DATE]" at bounding box center [397, 472] width 294 height 23
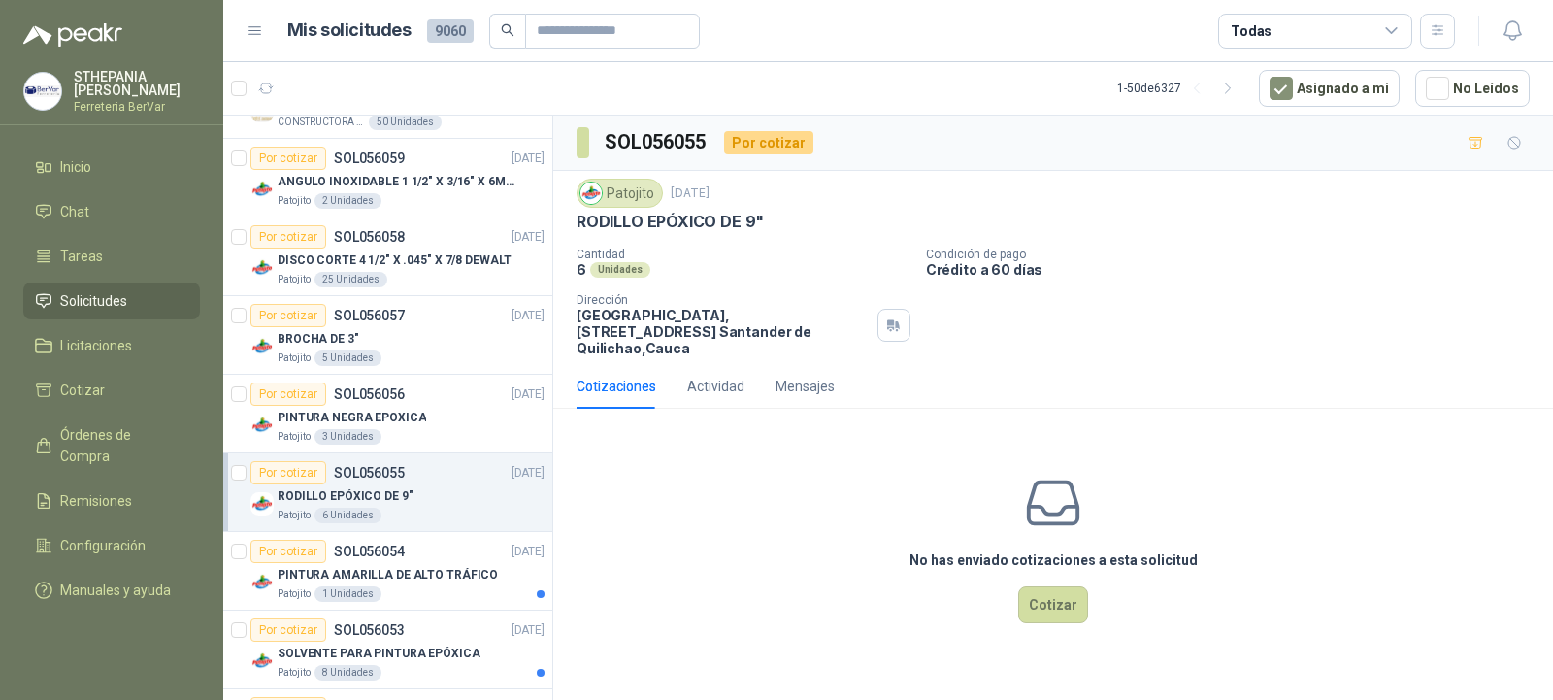
scroll to position [388, 0]
